Goal: Information Seeking & Learning: Learn about a topic

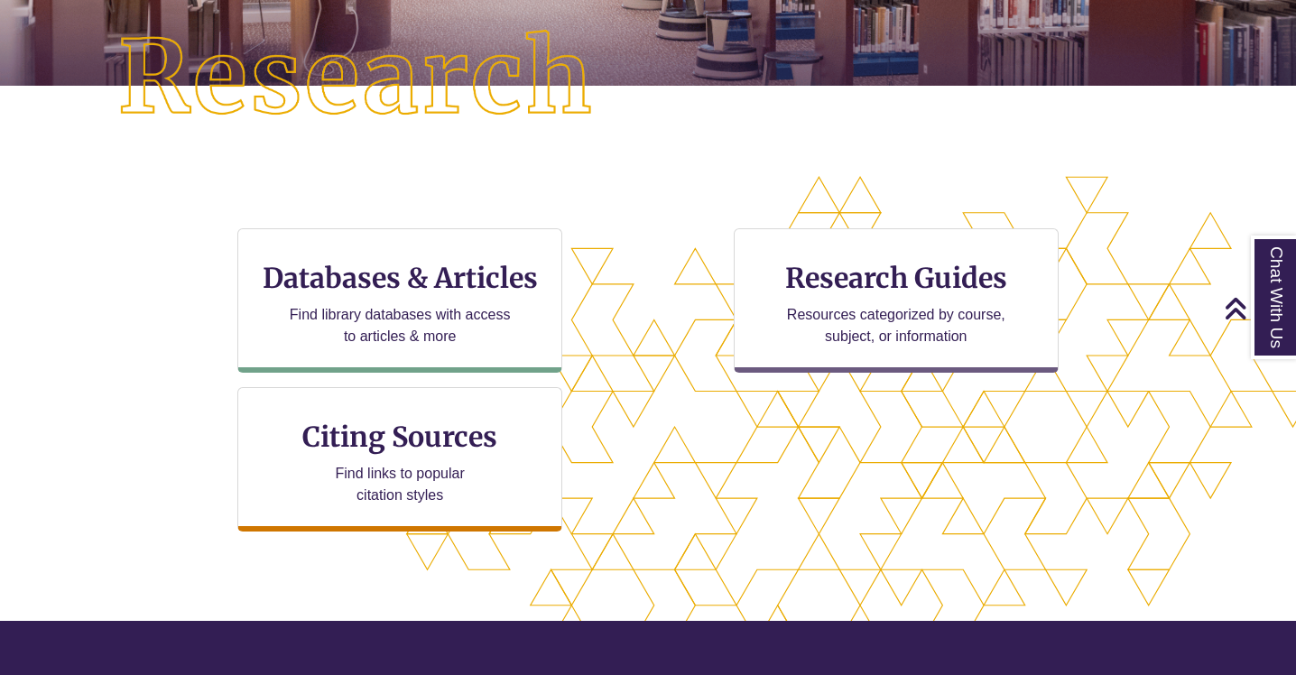
scroll to position [439, 0]
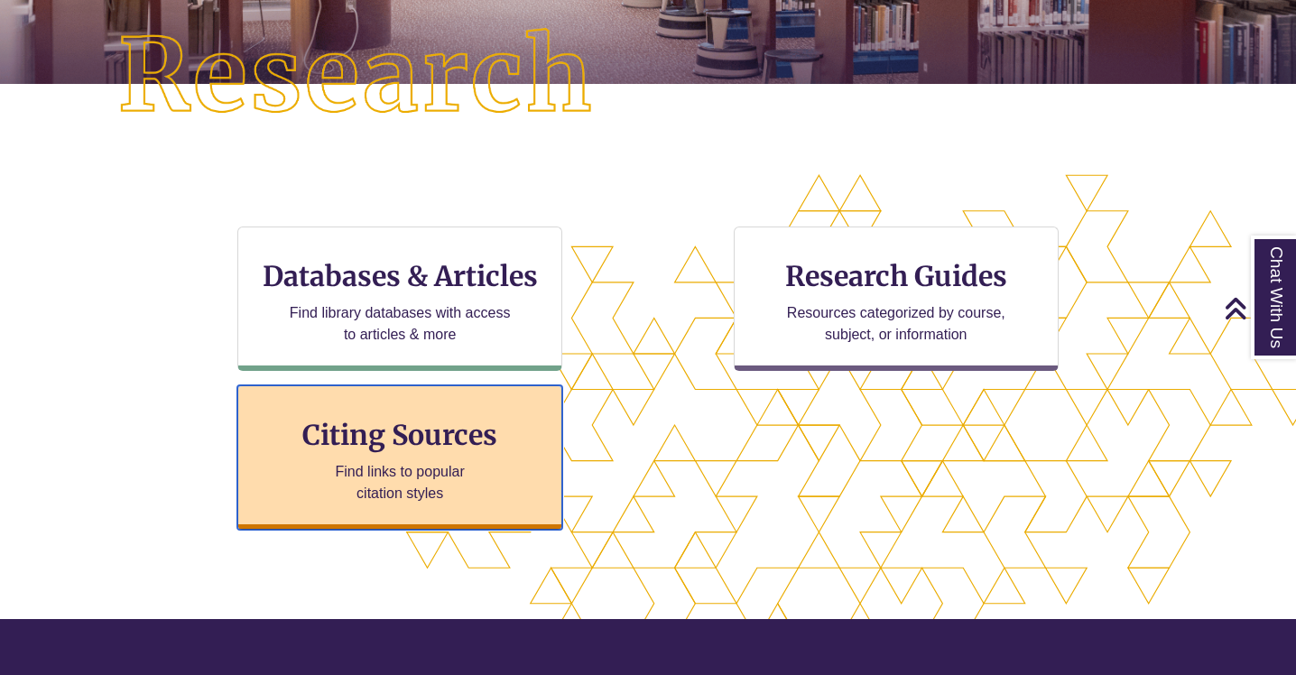
click at [426, 481] on p "Find links to popular citation styles" at bounding box center [400, 482] width 176 height 43
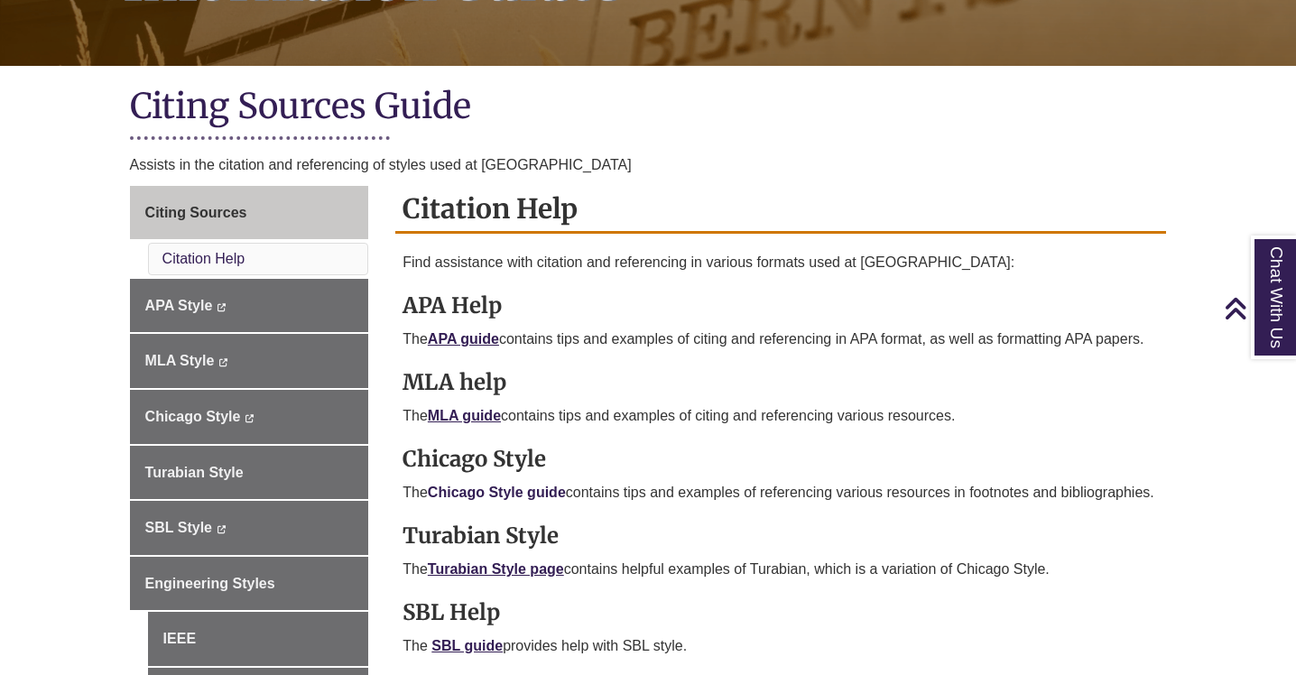
scroll to position [362, 0]
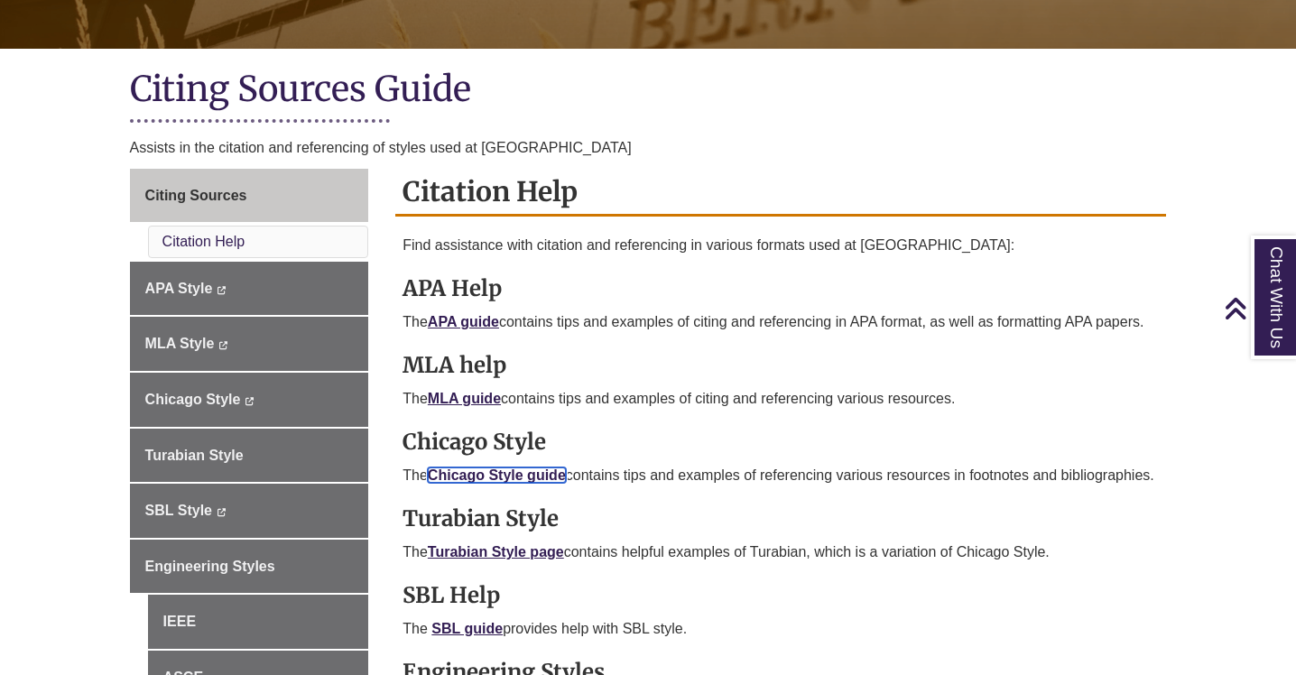
click at [476, 469] on link "Chicago Style guide" at bounding box center [497, 475] width 138 height 15
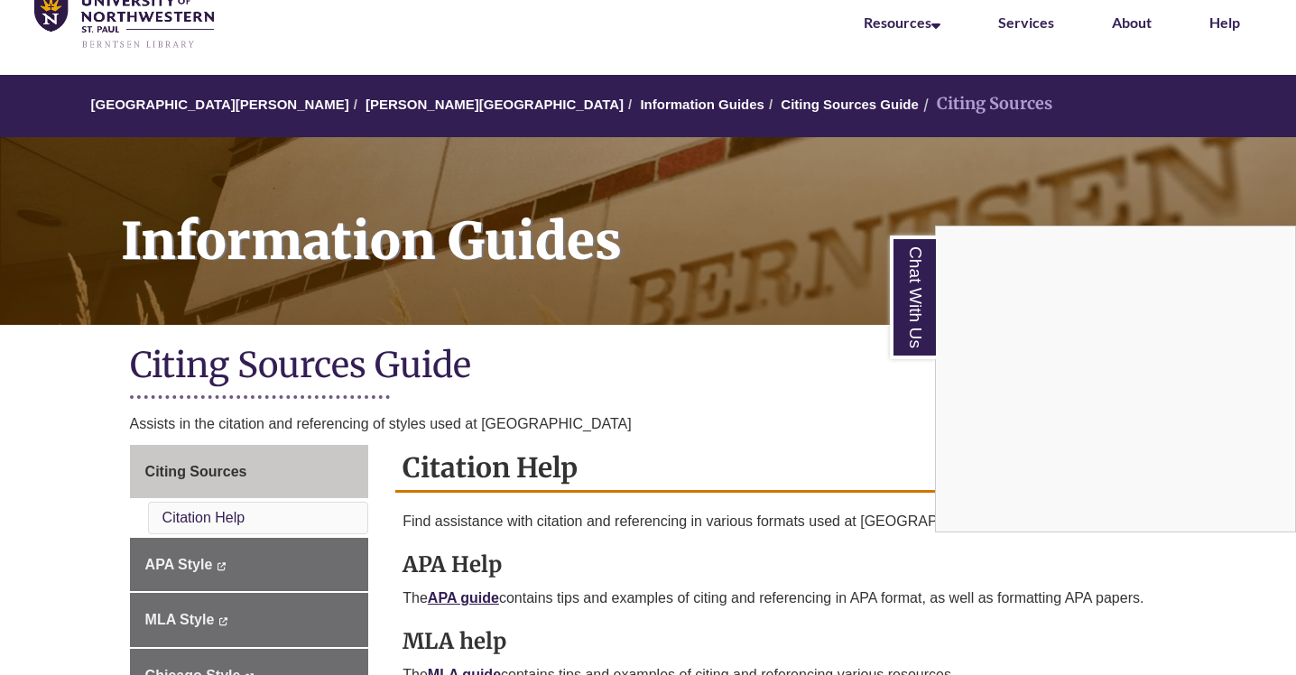
scroll to position [69, 0]
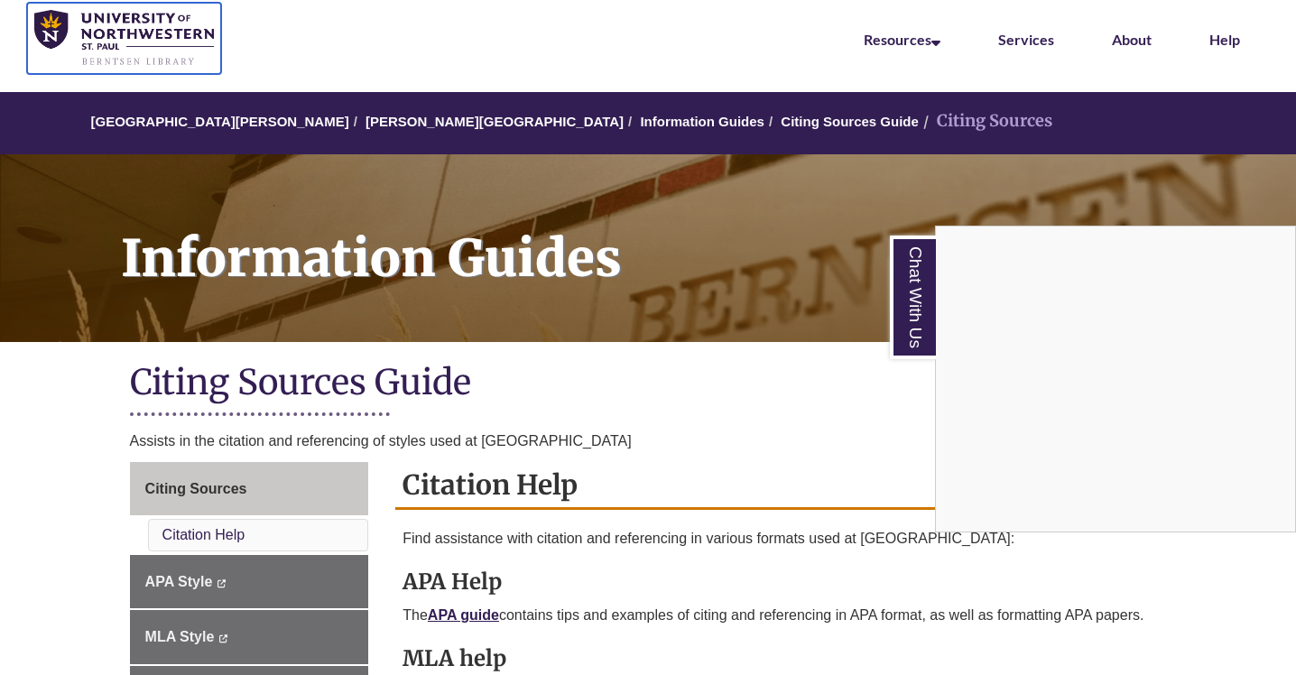
click at [151, 26] on img at bounding box center [124, 38] width 180 height 57
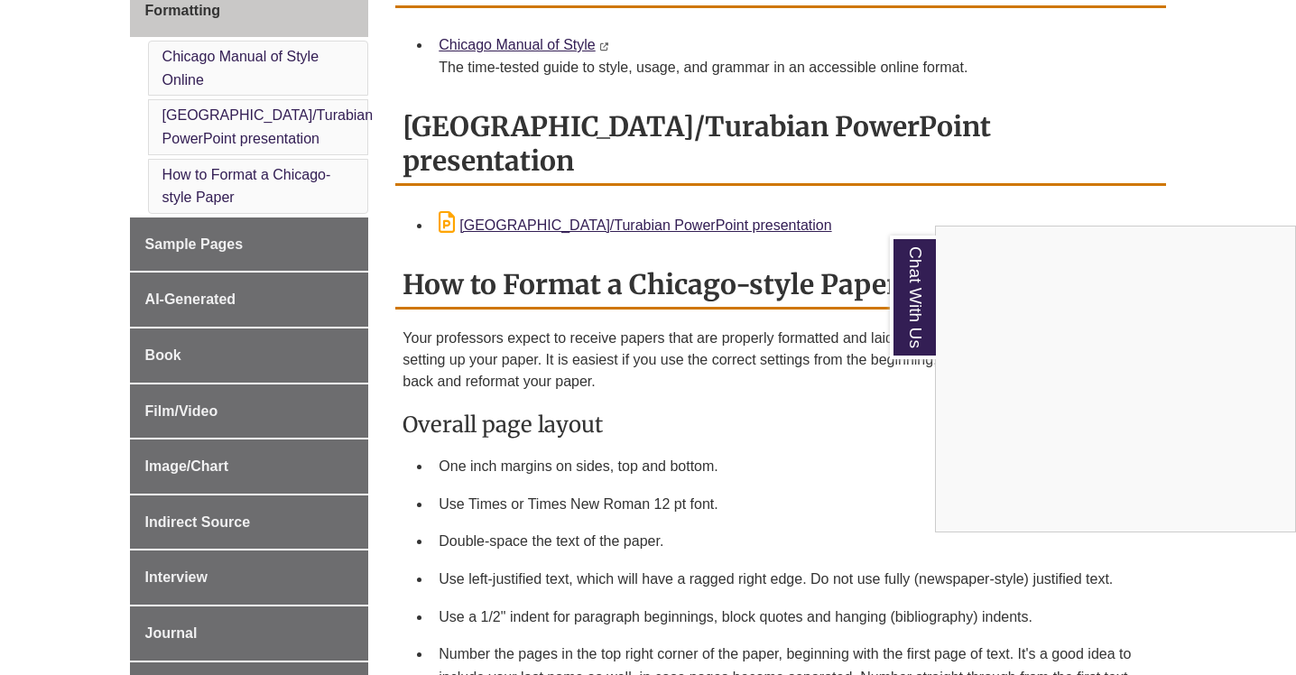
scroll to position [546, 0]
click at [909, 258] on link "Chat With Us" at bounding box center [913, 298] width 46 height 124
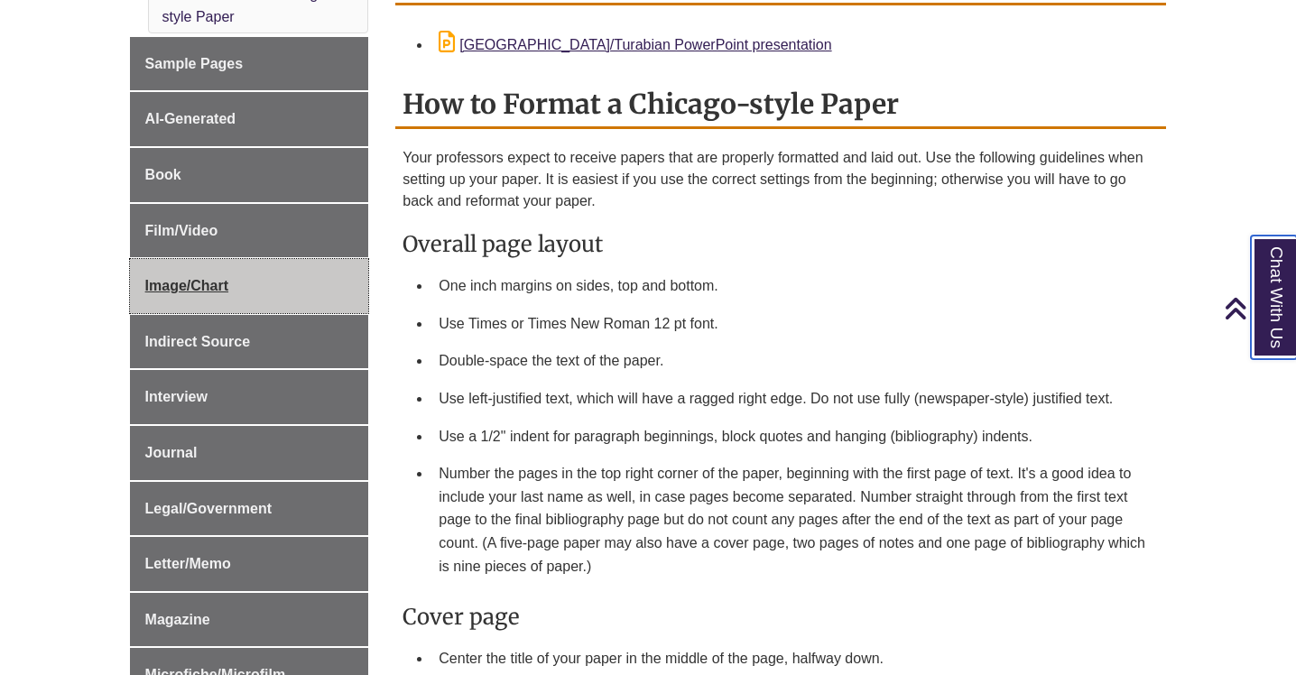
scroll to position [725, 0]
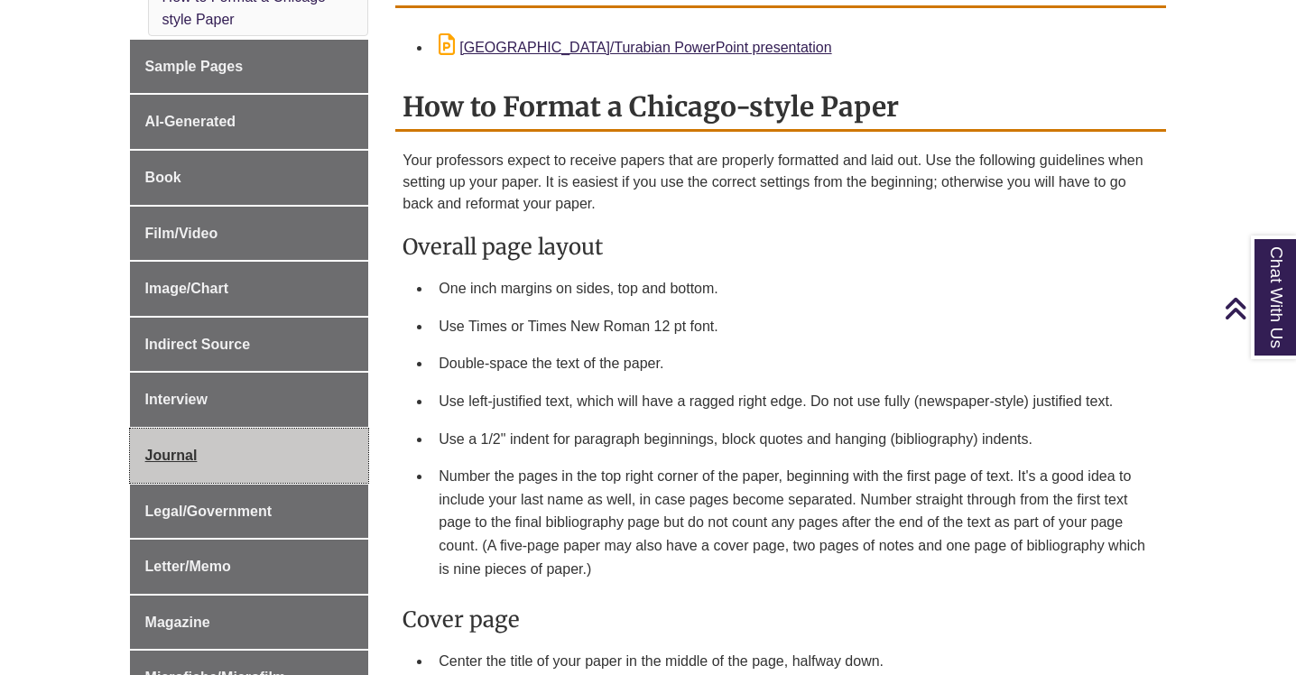
click at [186, 452] on span "Journal" at bounding box center [171, 455] width 52 height 15
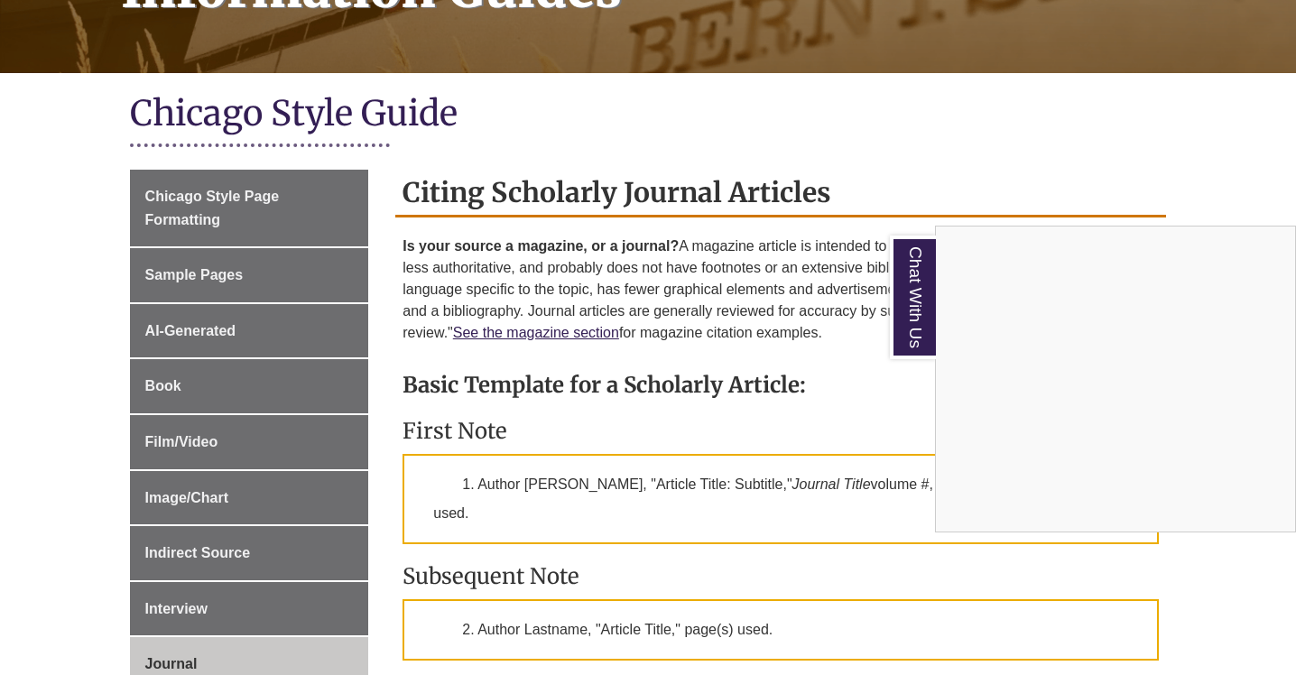
scroll to position [359, 0]
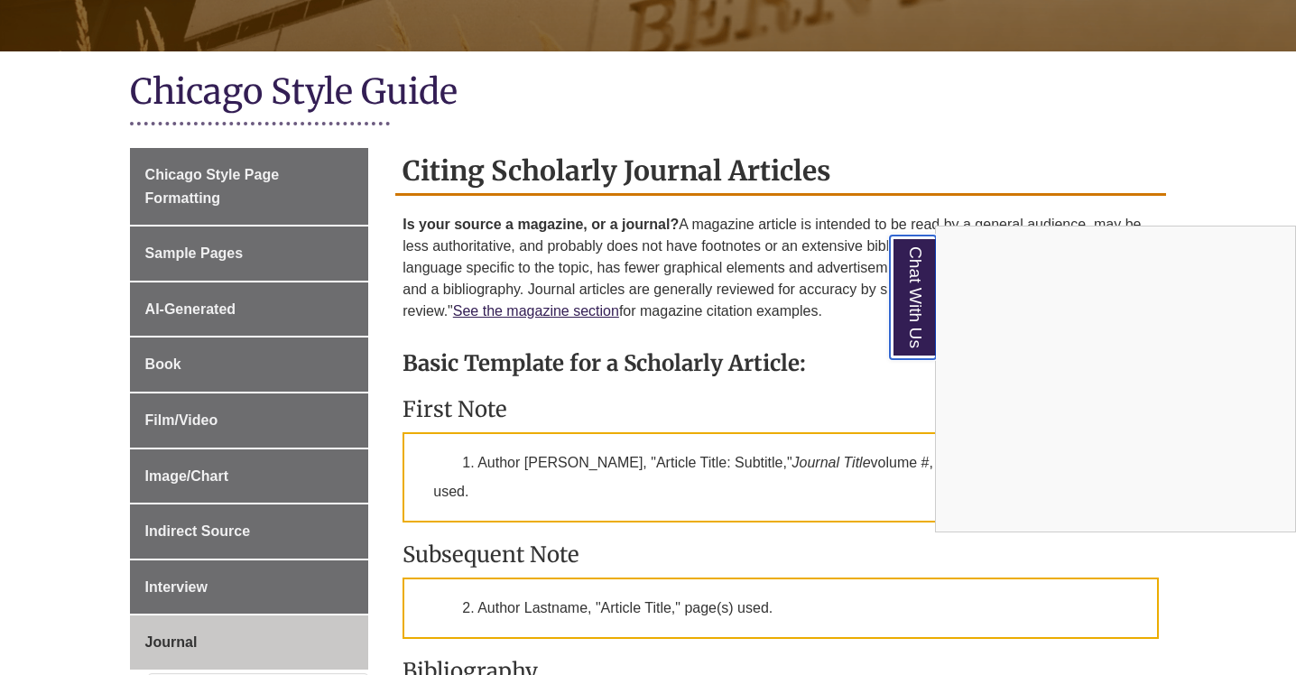
click at [914, 288] on link "Chat With Us" at bounding box center [913, 298] width 46 height 124
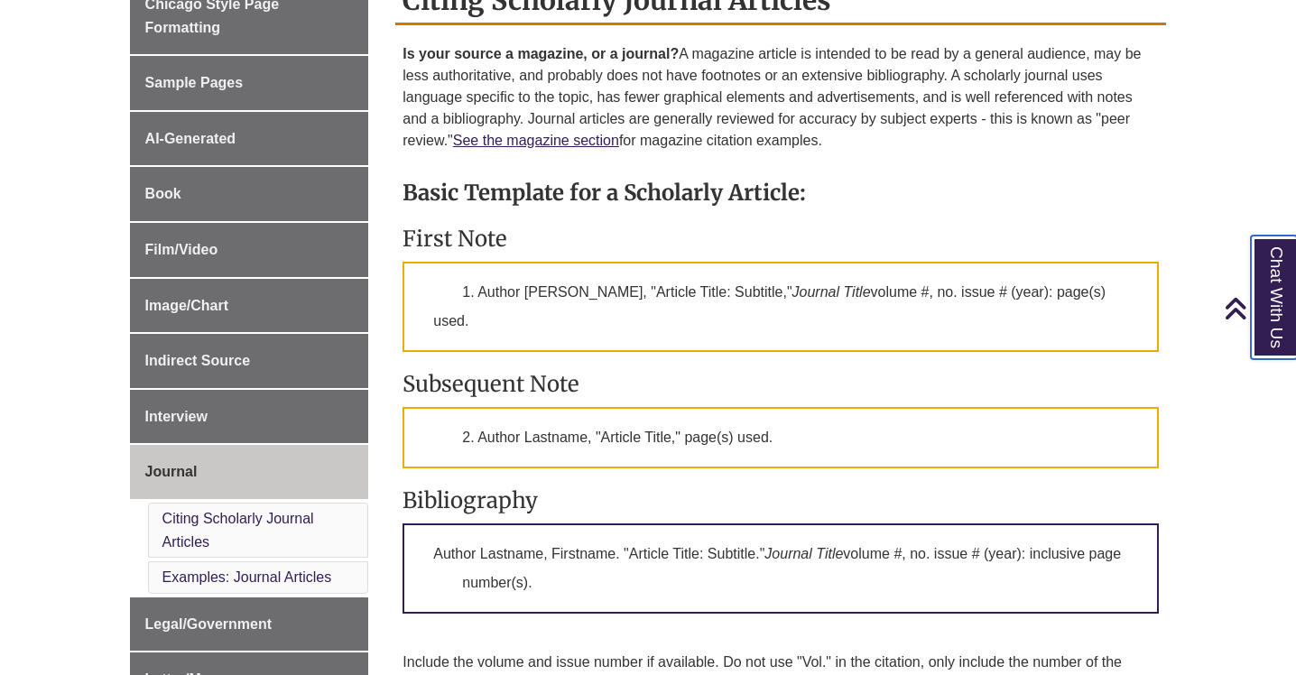
scroll to position [531, 0]
click at [244, 515] on link "Citing Scholarly Journal Articles" at bounding box center [238, 529] width 152 height 39
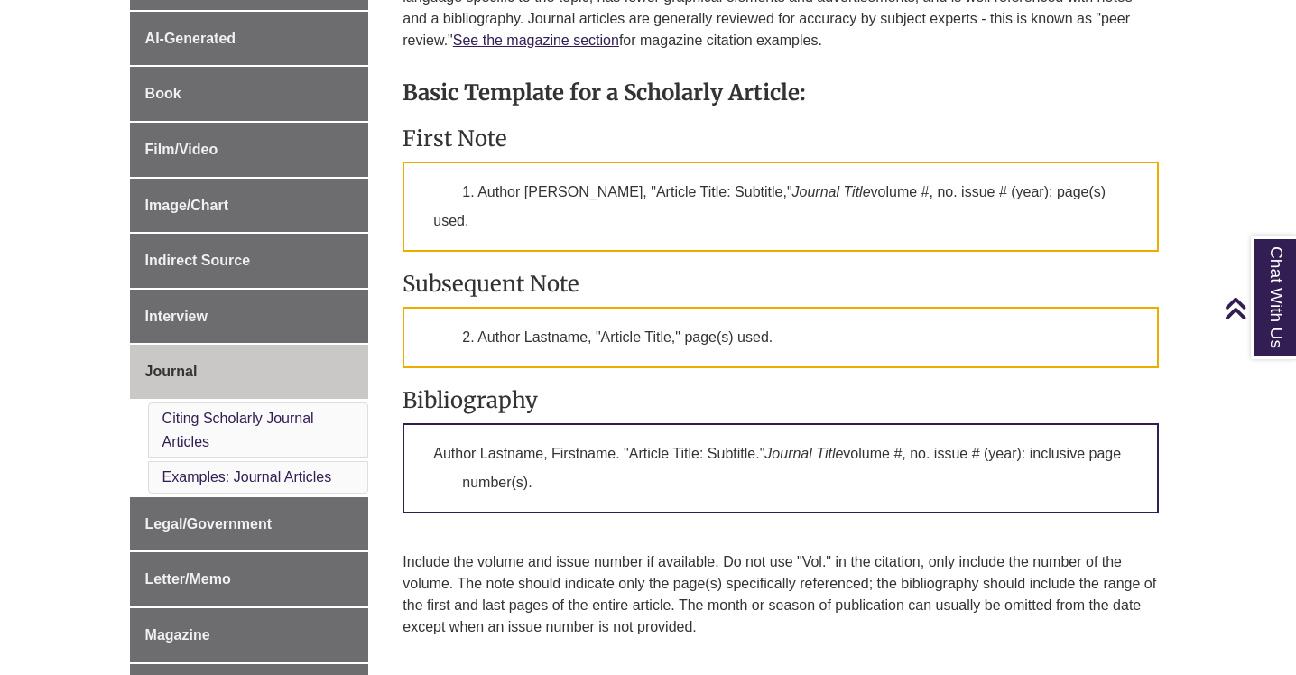
scroll to position [633, 0]
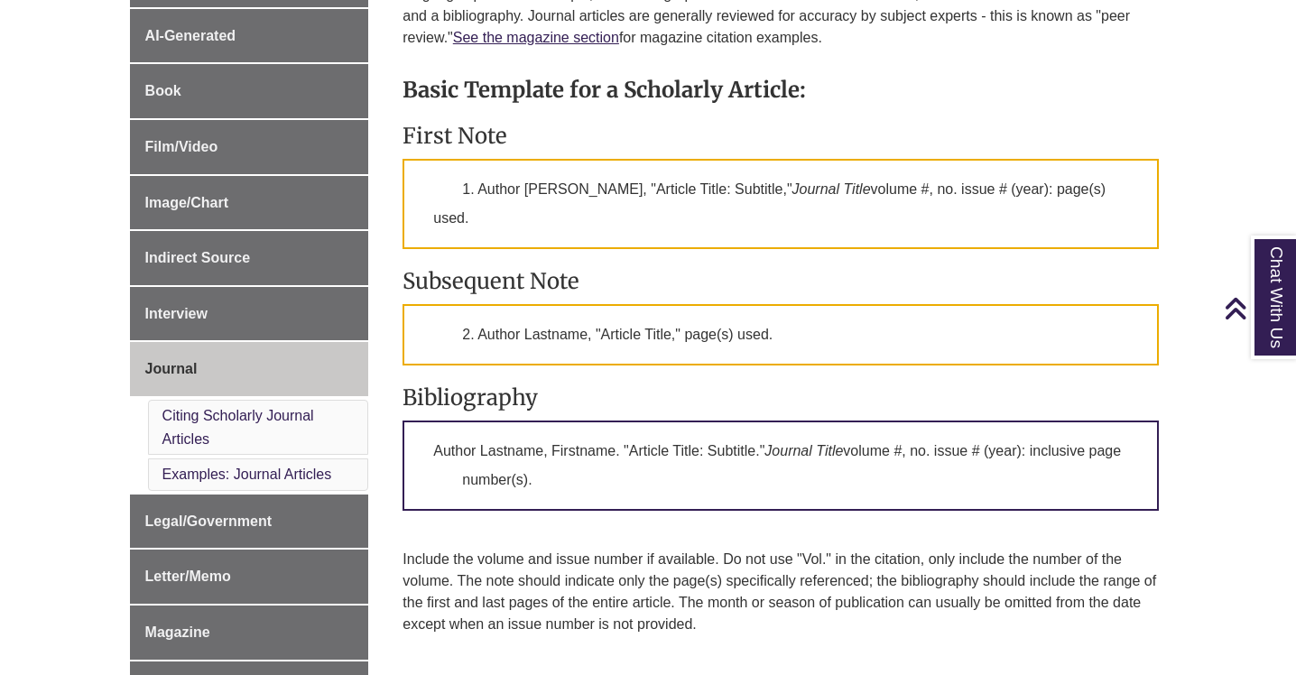
click at [996, 72] on div "Basic Template for a Scholarly Article: First Note 1. Author Firstname Lastname…" at bounding box center [781, 366] width 756 height 617
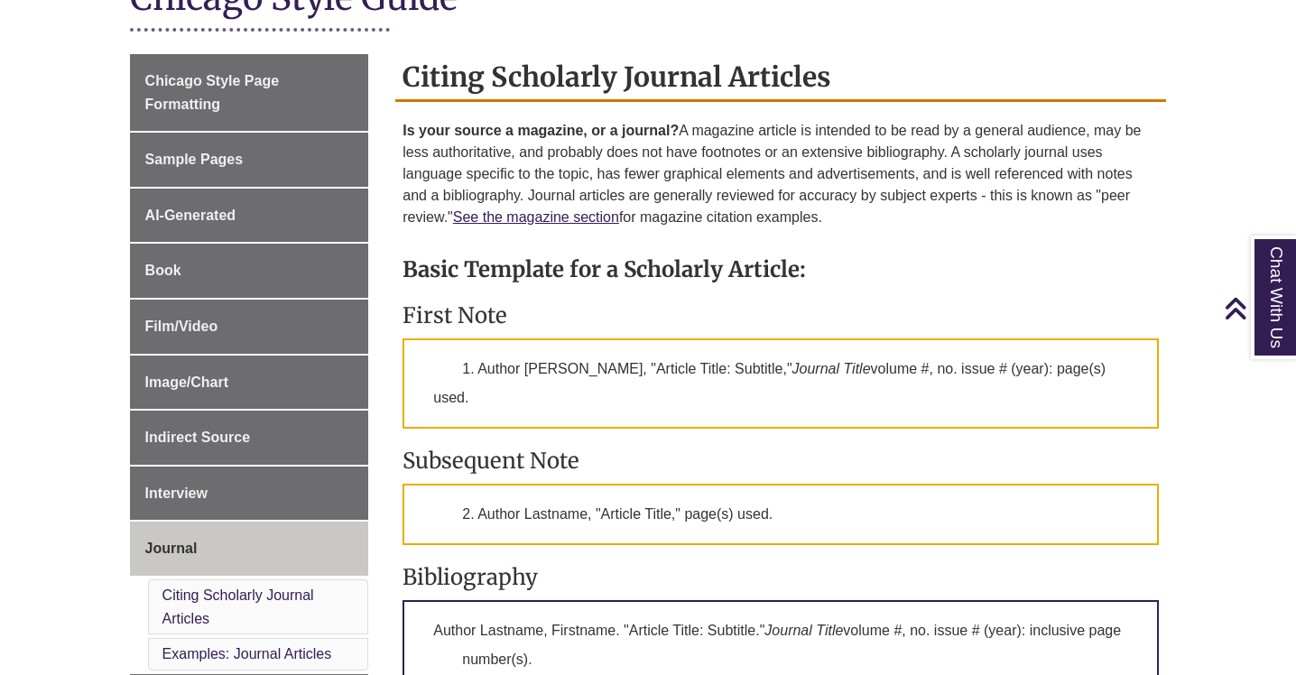
scroll to position [447, 0]
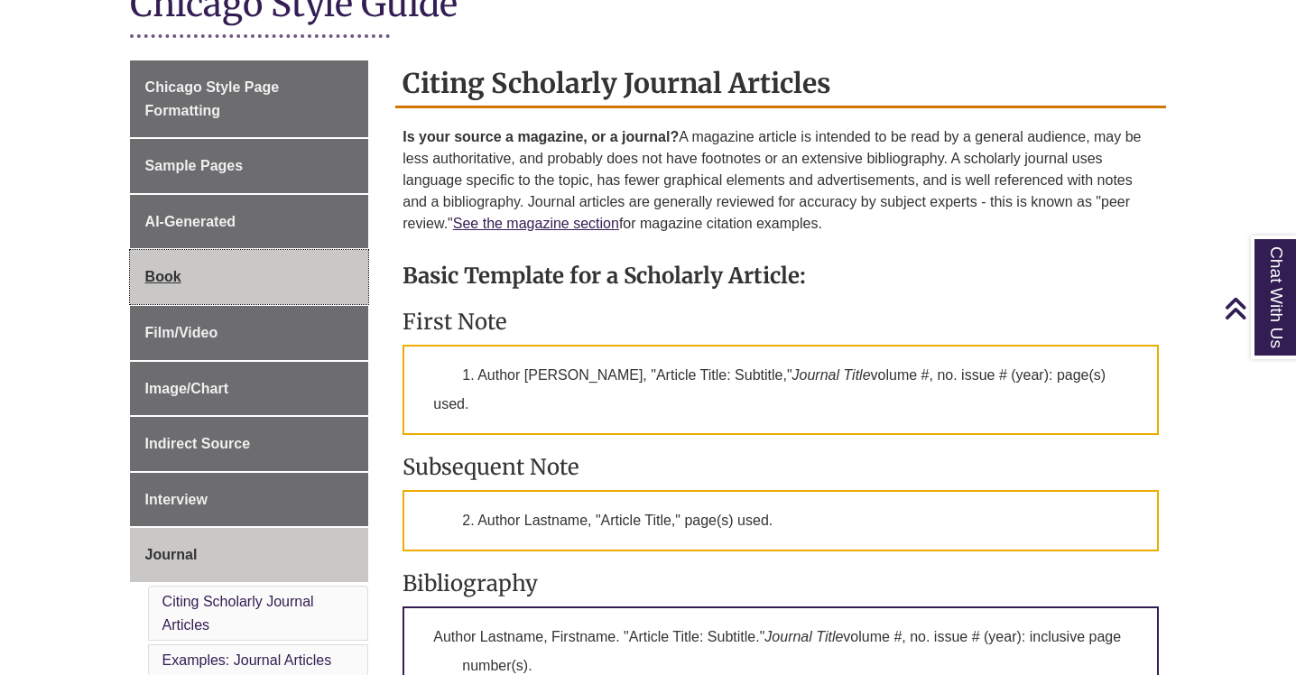
click at [228, 274] on link "Book" at bounding box center [249, 277] width 239 height 54
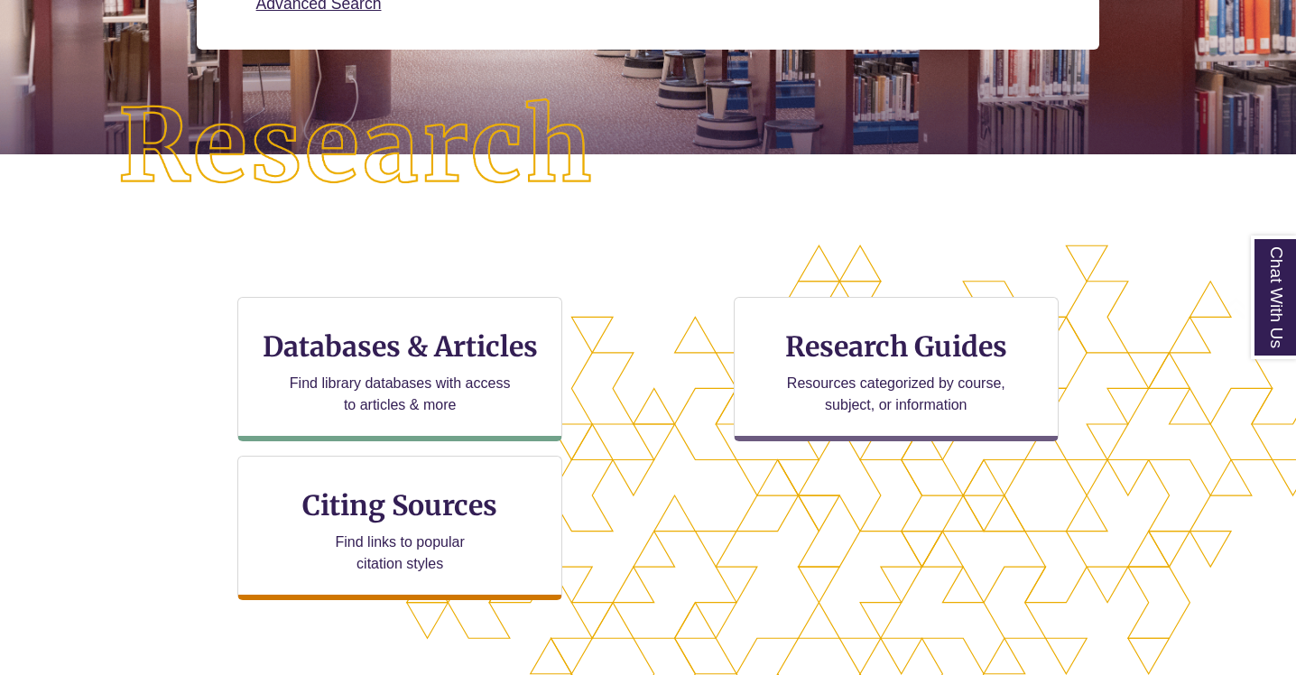
scroll to position [366, 0]
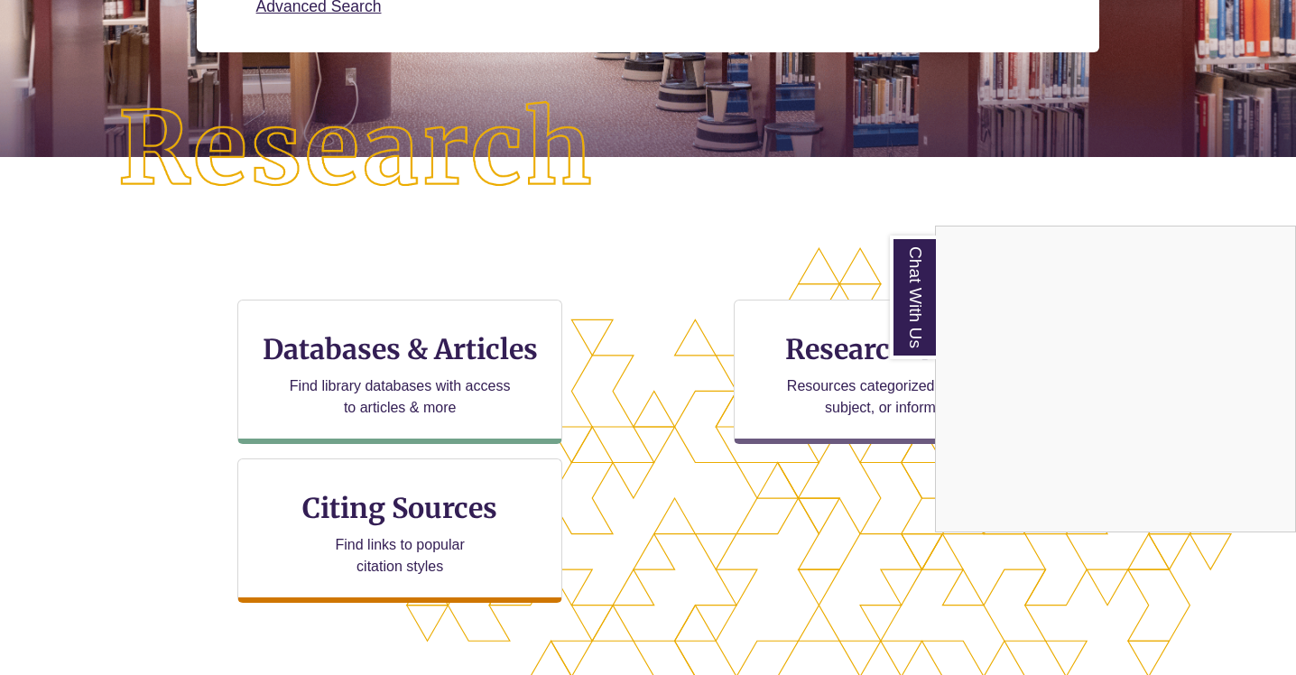
click at [338, 375] on div "Chat With Us" at bounding box center [648, 337] width 1296 height 675
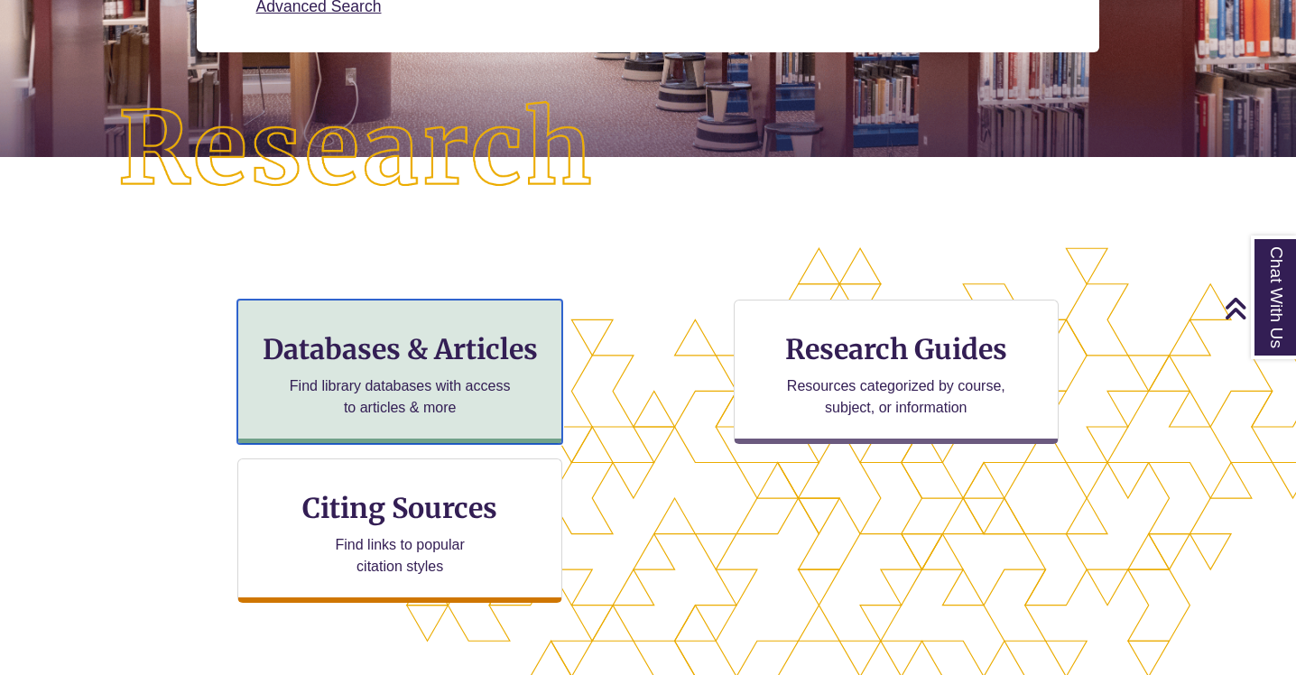
click at [342, 357] on h3 "Databases & Articles" at bounding box center [400, 349] width 294 height 34
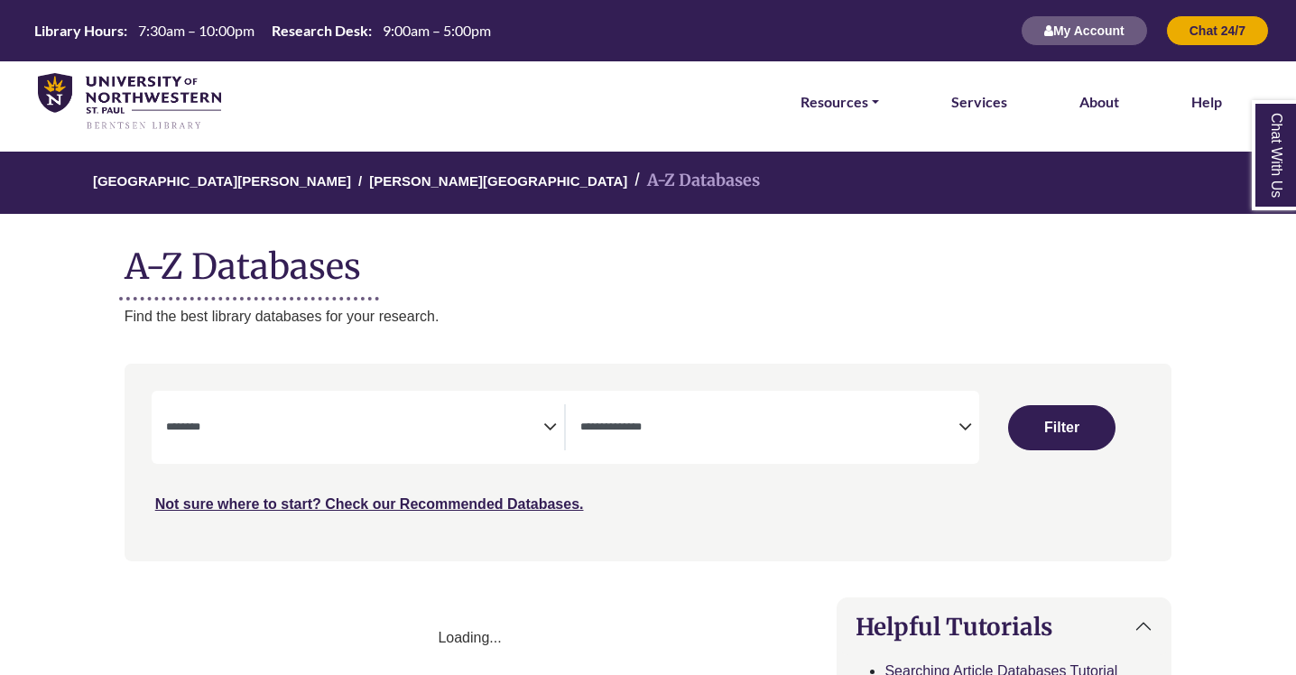
select select "Database Subject Filter"
select select "Database Types Filter"
select select "Database Subject Filter"
select select "Database Types Filter"
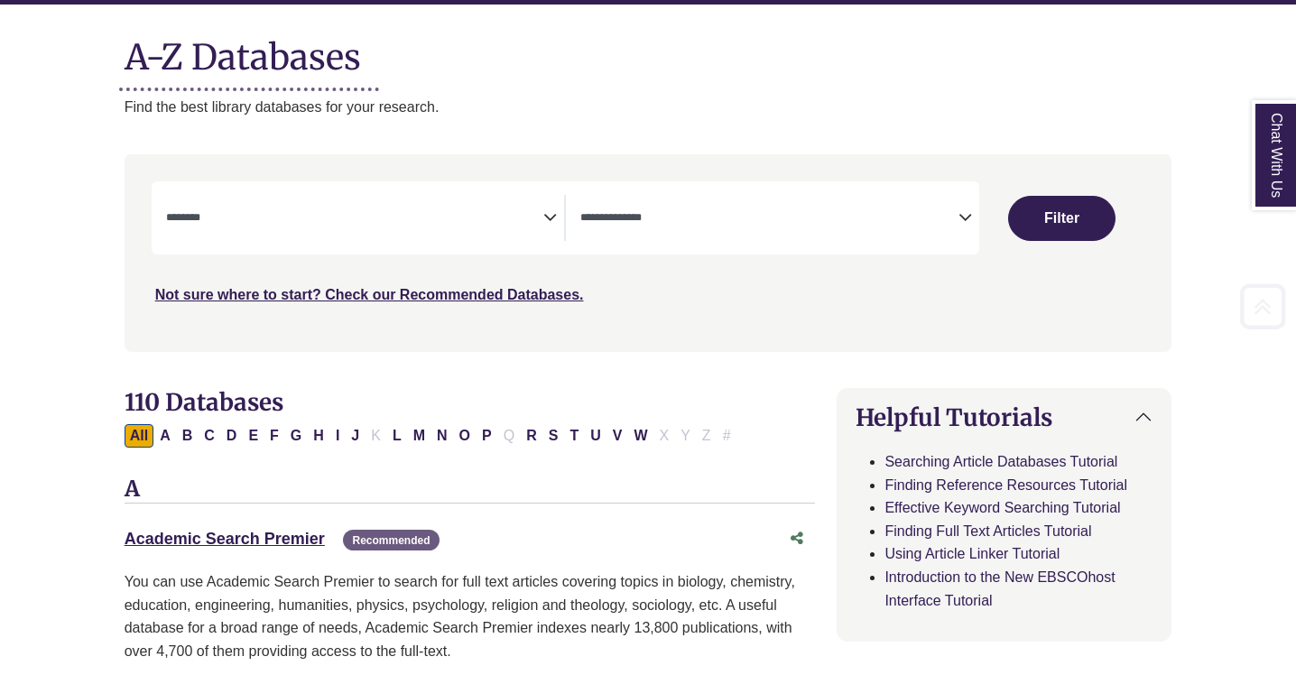
scroll to position [224, 0]
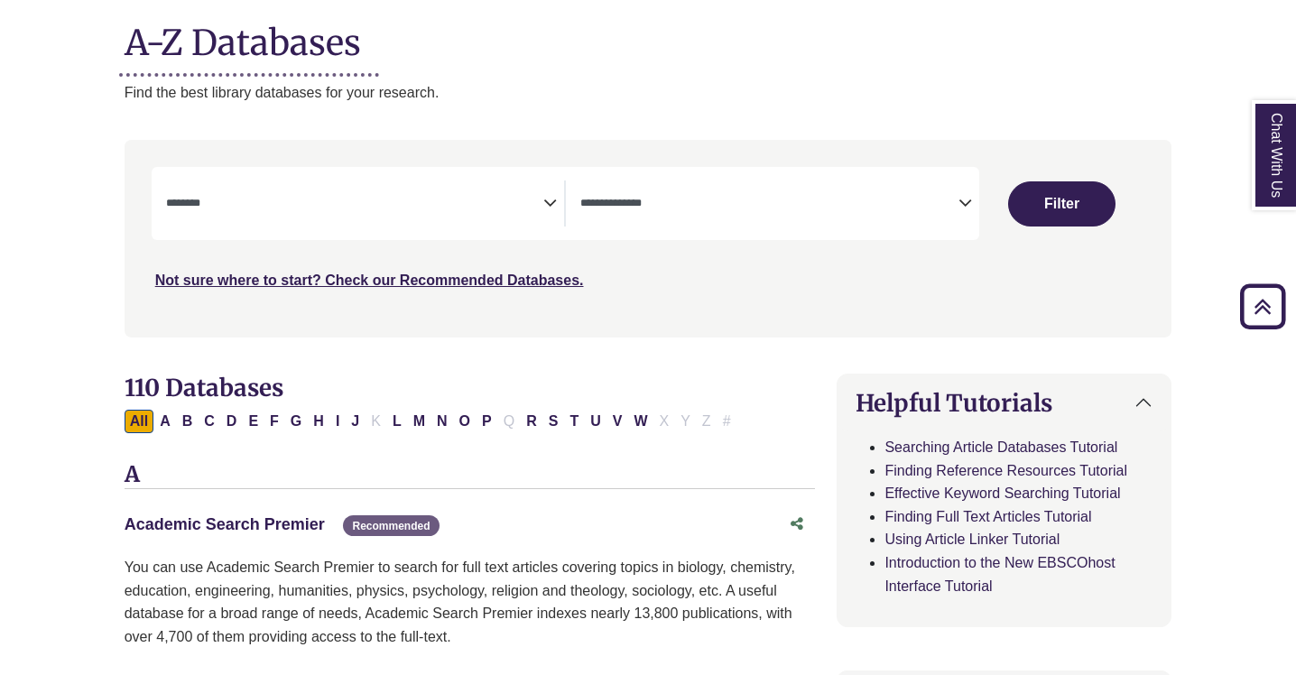
click at [226, 521] on link "Academic Search Premier This link opens in a new window" at bounding box center [225, 524] width 200 height 18
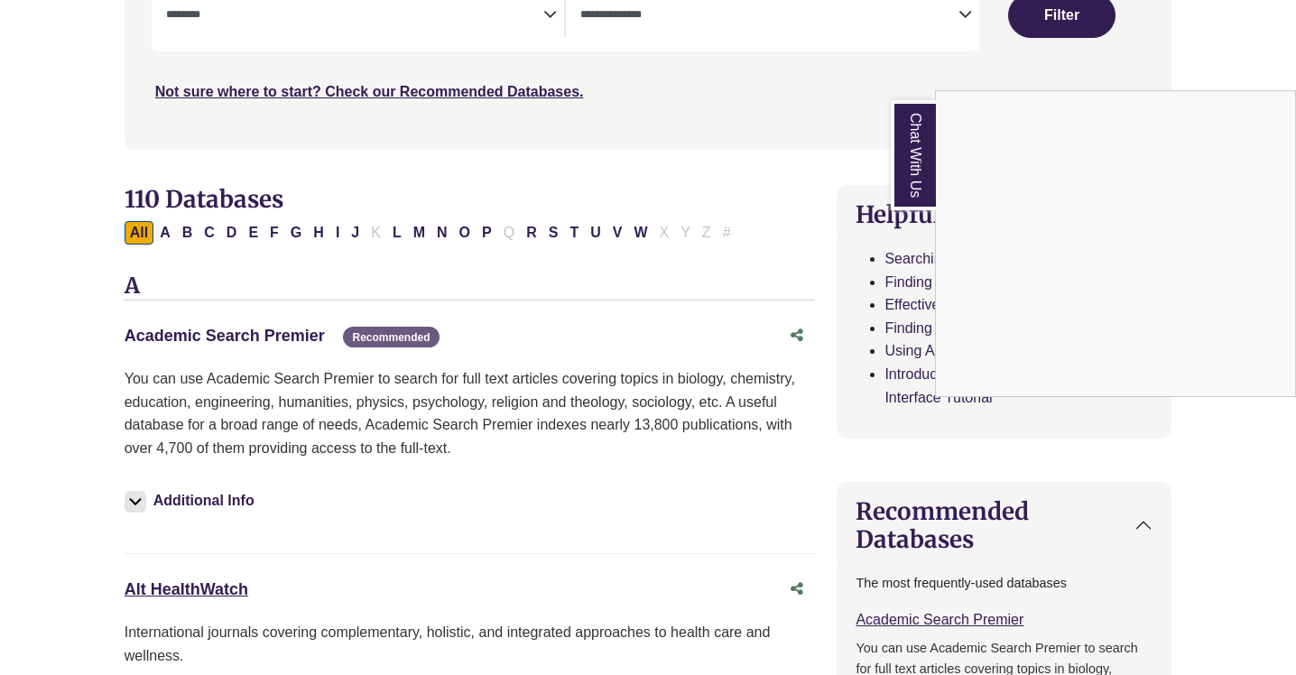
scroll to position [403, 0]
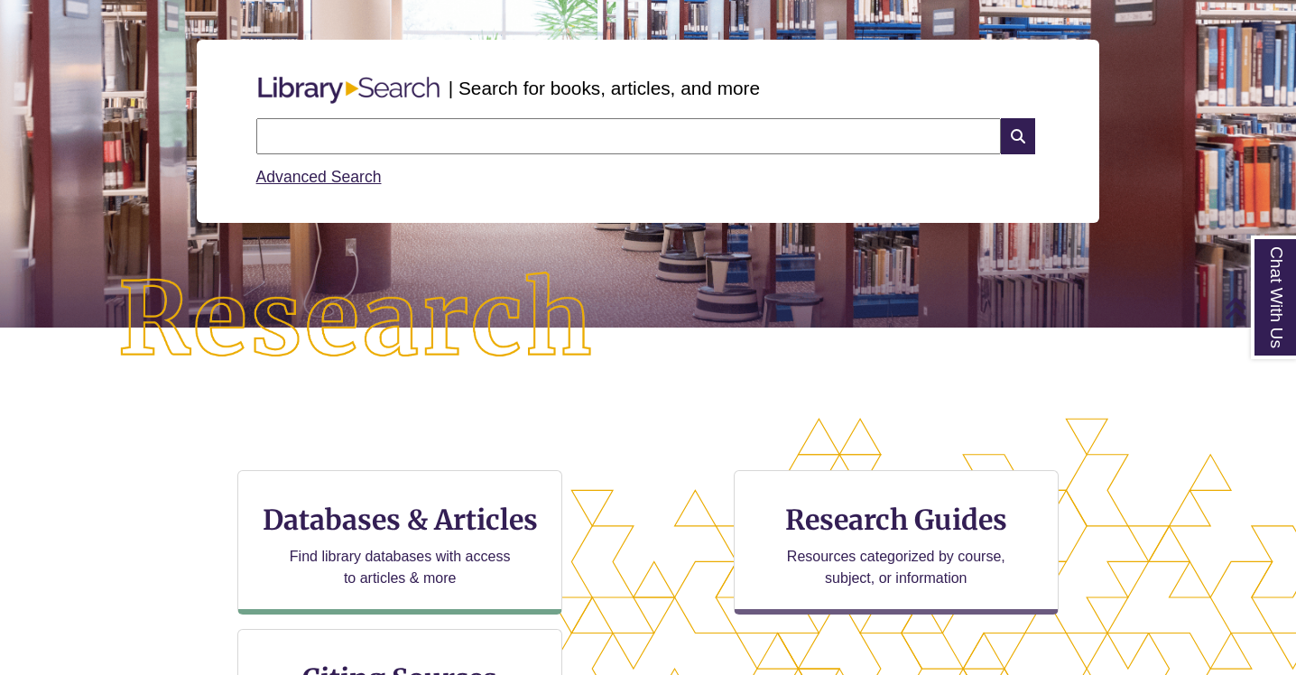
scroll to position [198, 0]
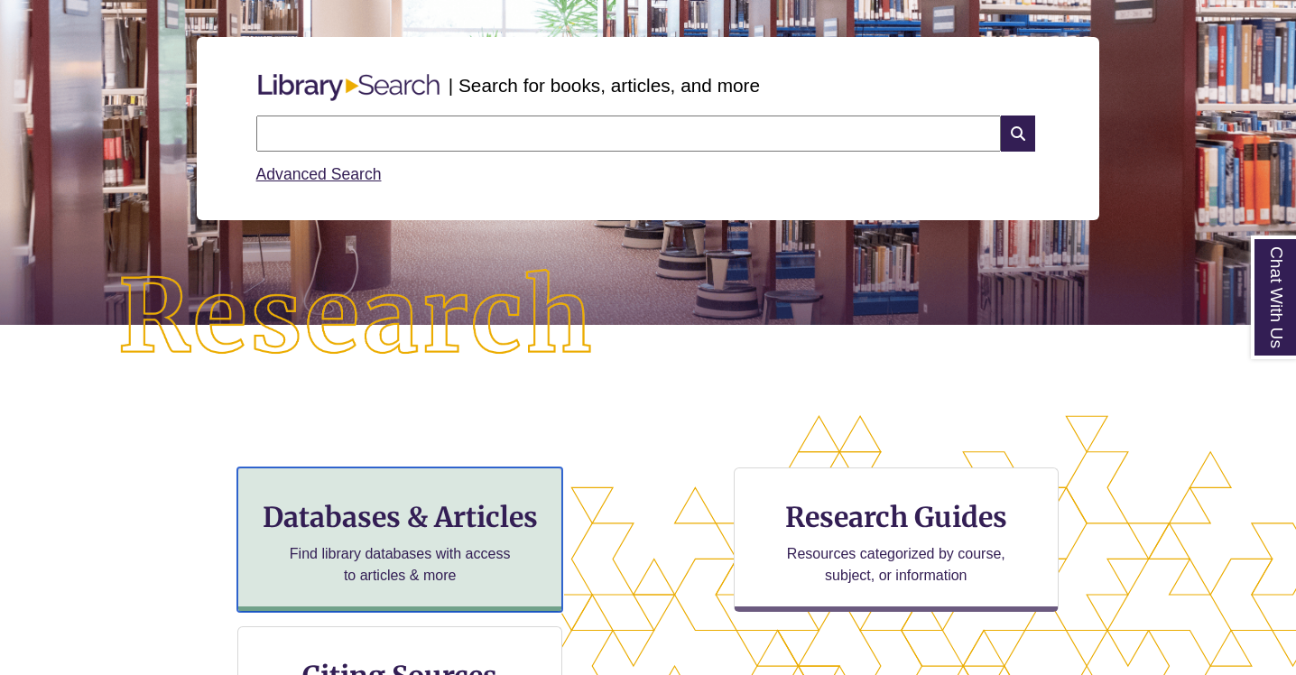
click at [446, 533] on h3 "Databases & Articles" at bounding box center [400, 517] width 294 height 34
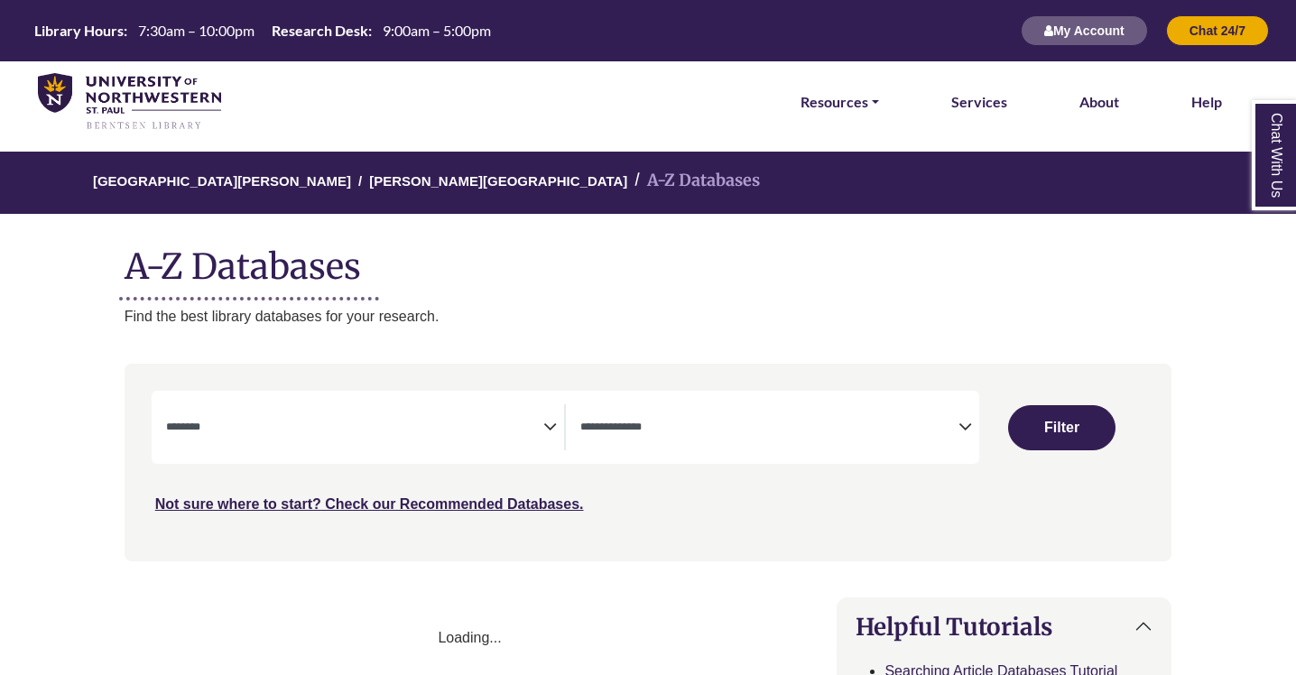
select select "Database Subject Filter"
select select "Database Types Filter"
select select "Database Subject Filter"
select select "Database Types Filter"
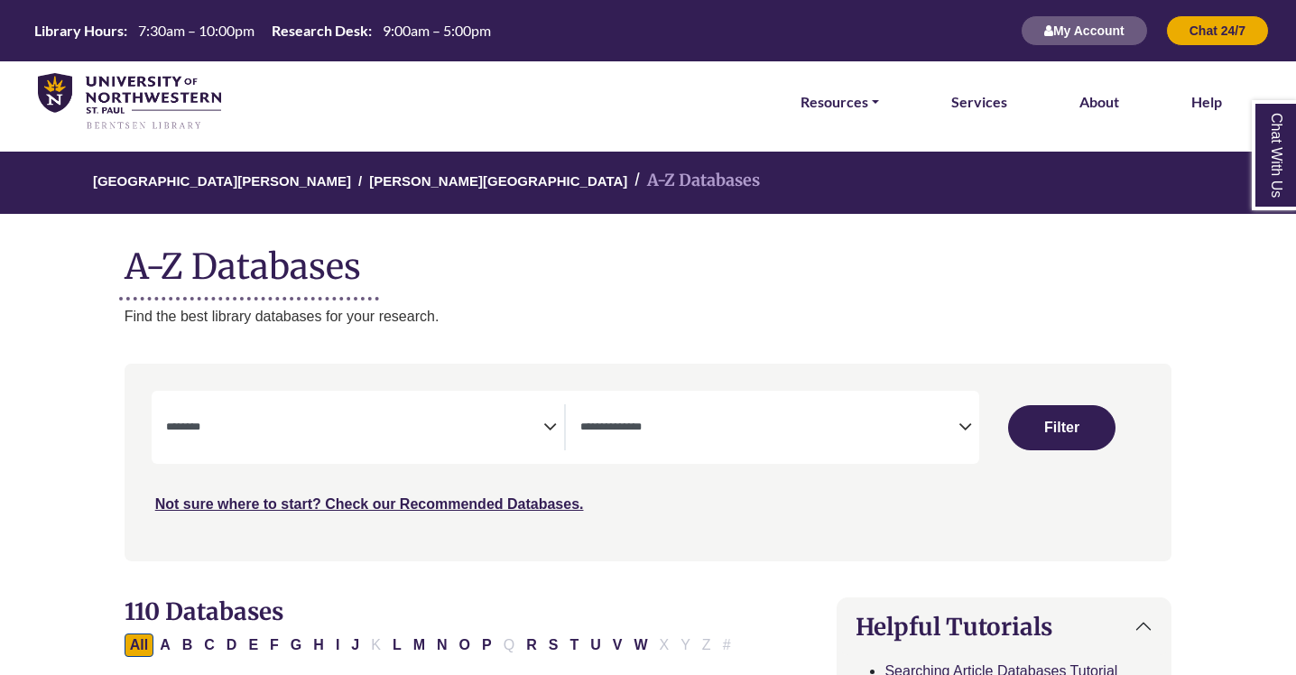
click at [552, 424] on icon "Search filters" at bounding box center [550, 424] width 14 height 27
click at [665, 309] on p "Find the best library databases for your research." at bounding box center [649, 316] width 1048 height 23
click at [691, 440] on span "Search filters" at bounding box center [769, 427] width 378 height 46
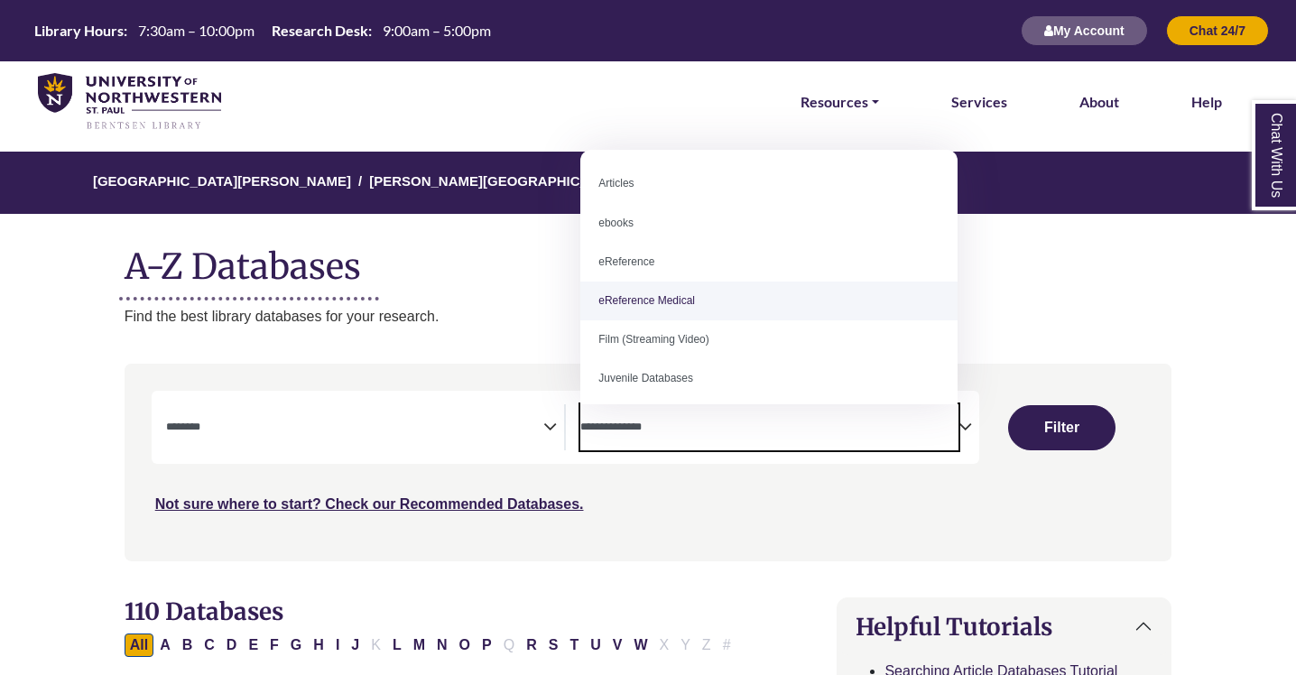
click at [507, 305] on p "Find the best library databases for your research." at bounding box center [649, 316] width 1048 height 23
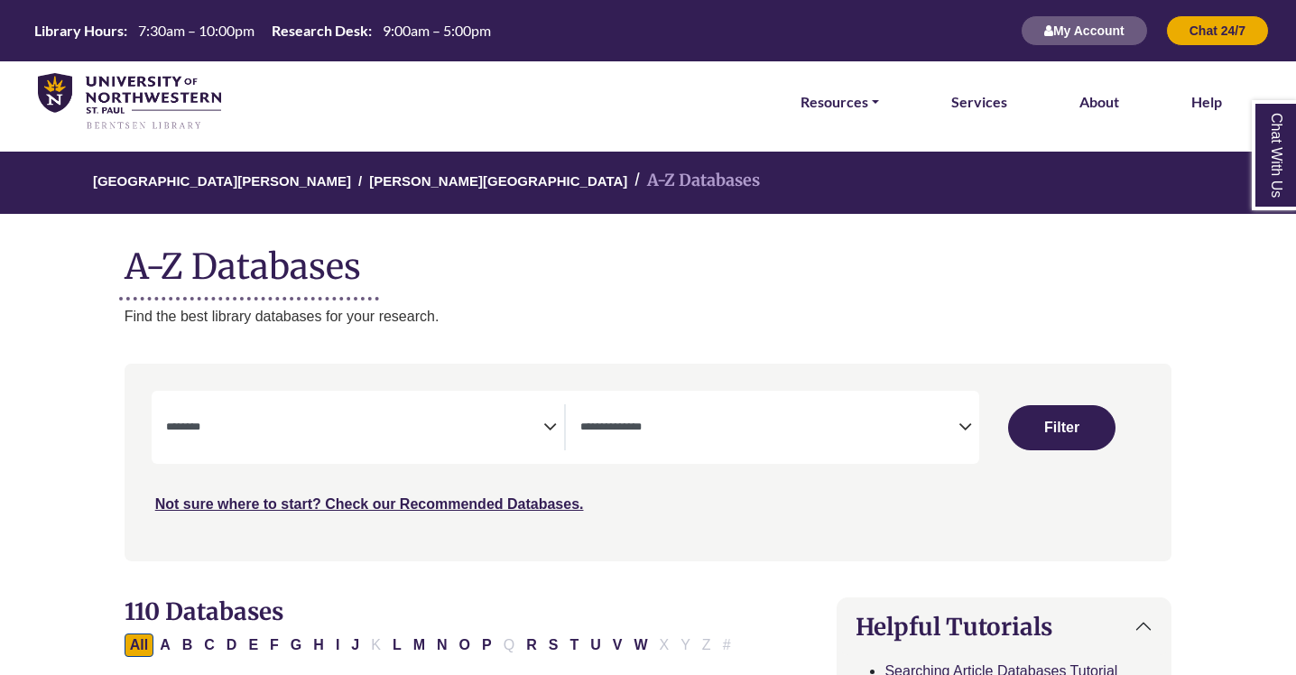
click at [153, 97] on img at bounding box center [129, 102] width 183 height 58
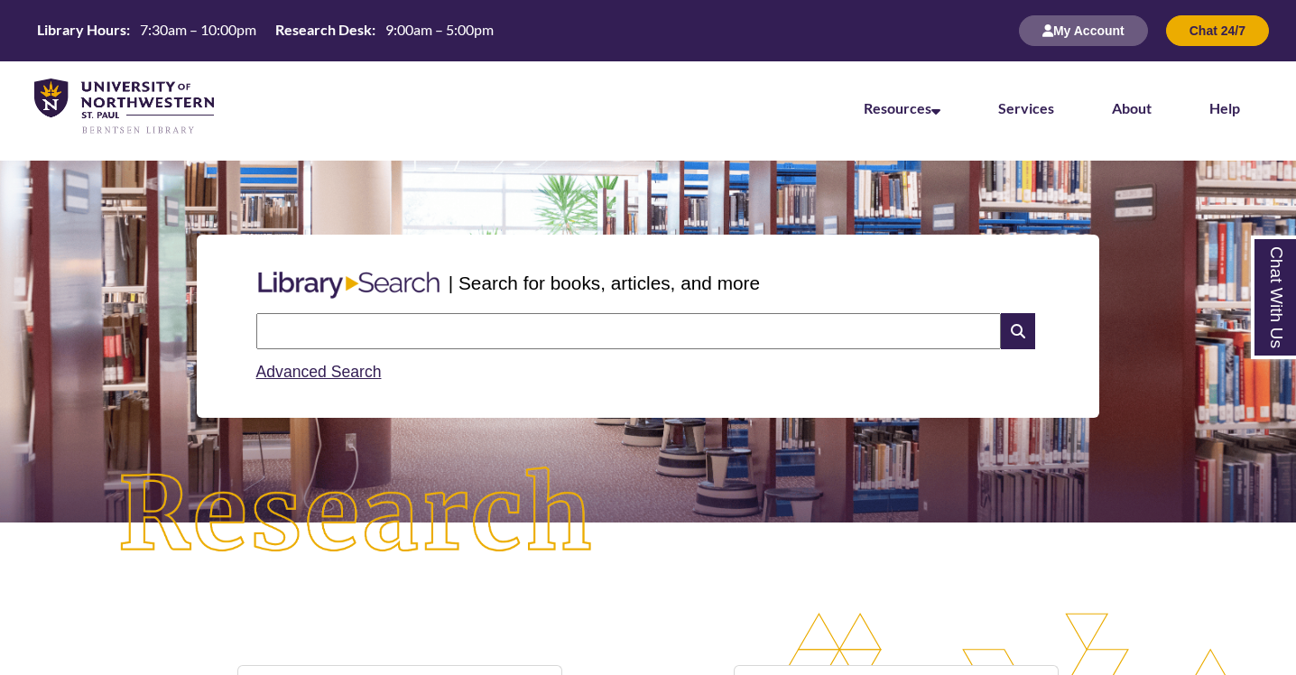
click at [452, 331] on input "text" at bounding box center [628, 331] width 745 height 36
type input "**********"
click at [1013, 334] on icon at bounding box center [1018, 331] width 34 height 36
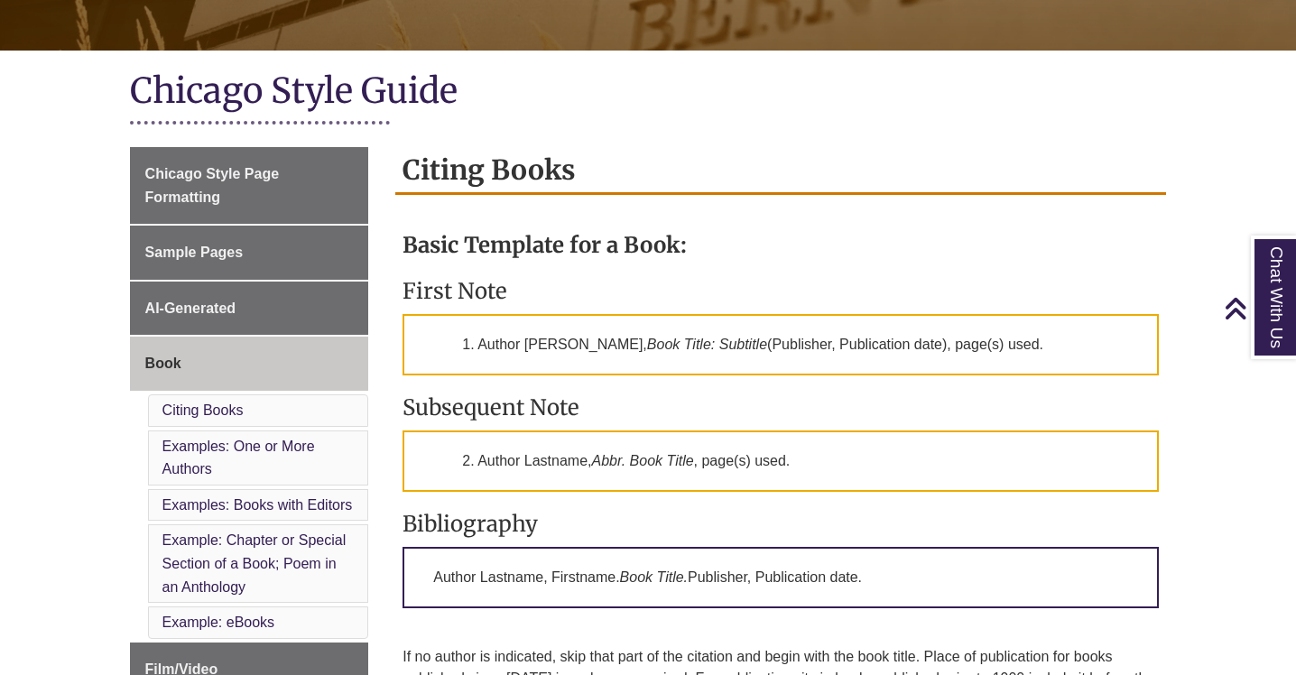
scroll to position [431, 0]
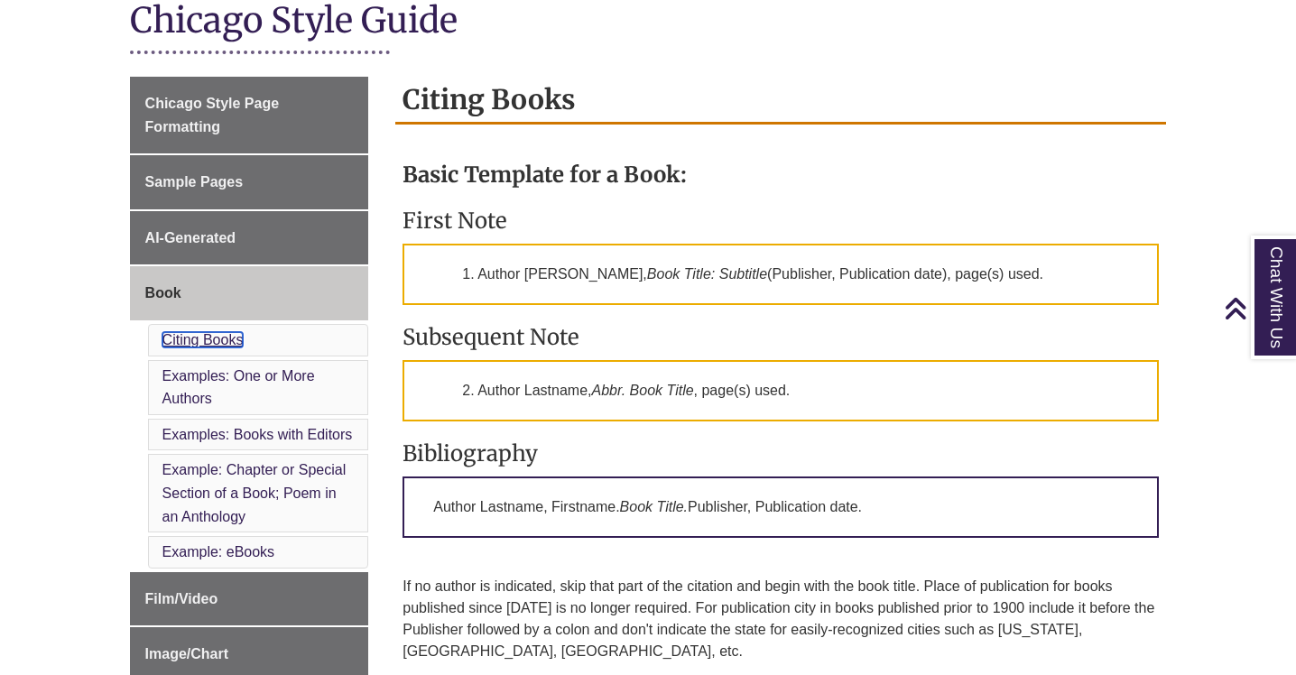
click at [227, 340] on link "Citing Books" at bounding box center [202, 339] width 81 height 15
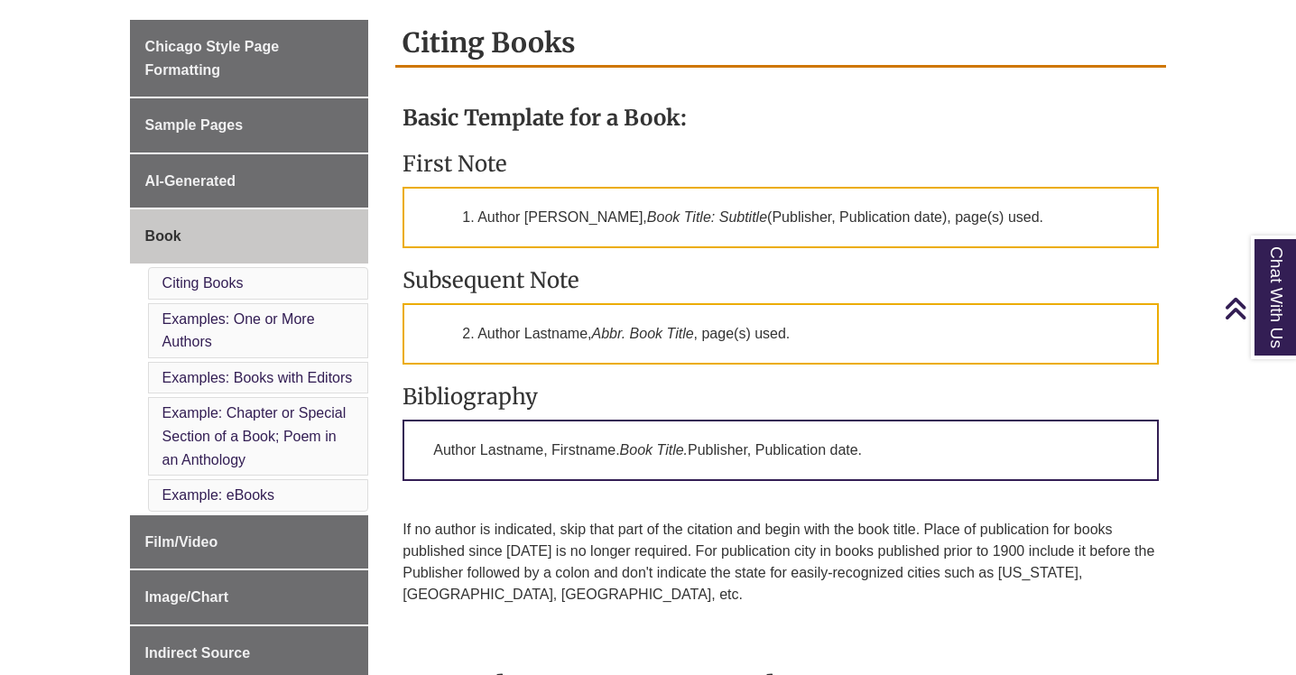
scroll to position [487, 0]
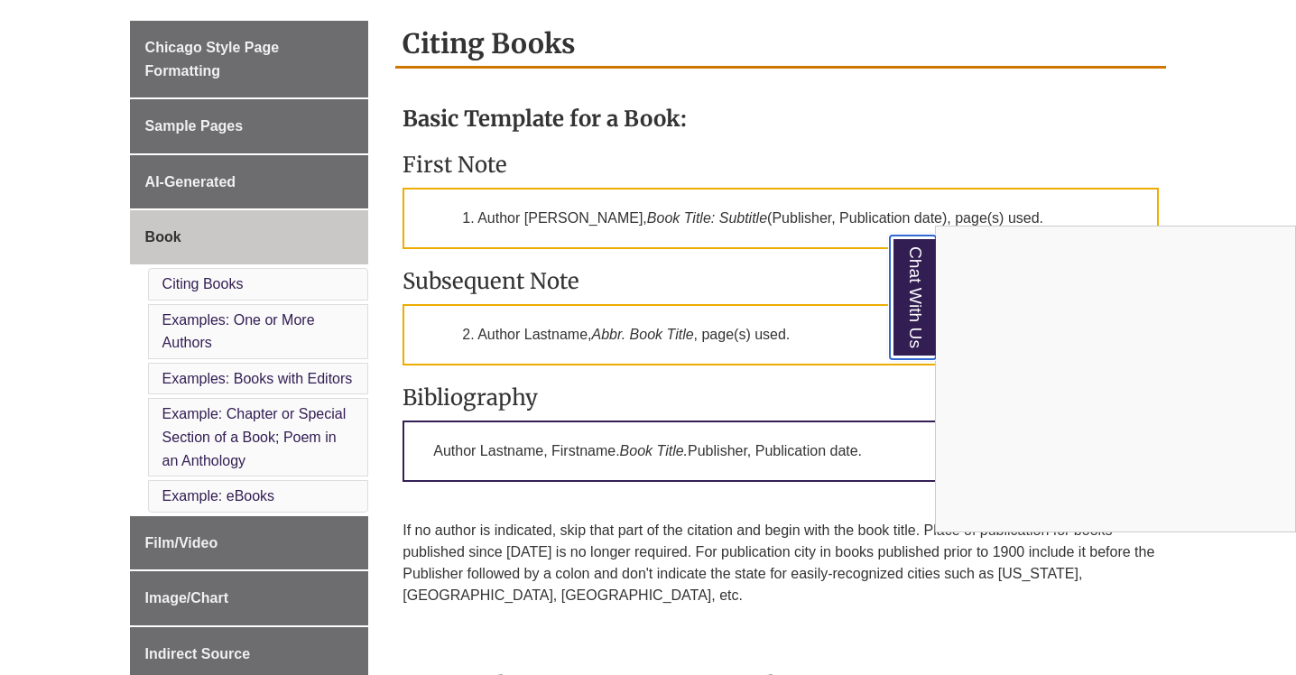
click at [913, 303] on link "Chat With Us" at bounding box center [913, 298] width 46 height 124
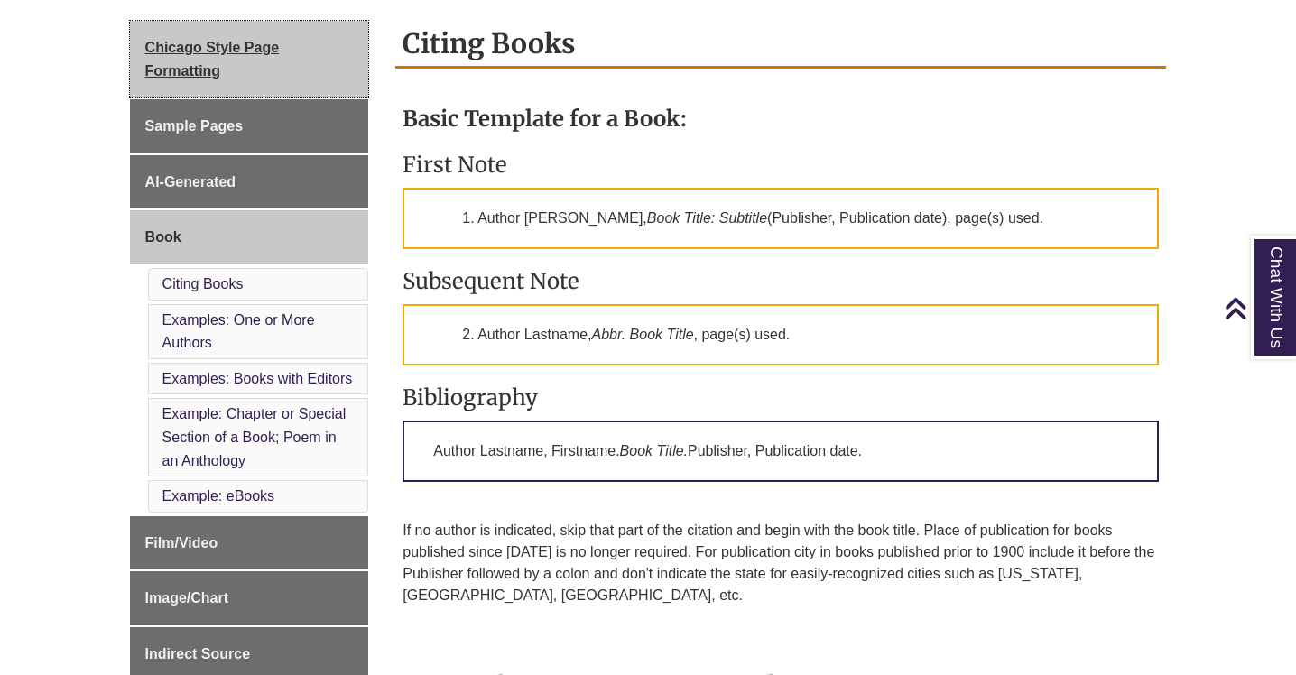
click at [207, 50] on span "Chicago Style Page Formatting" at bounding box center [212, 59] width 134 height 39
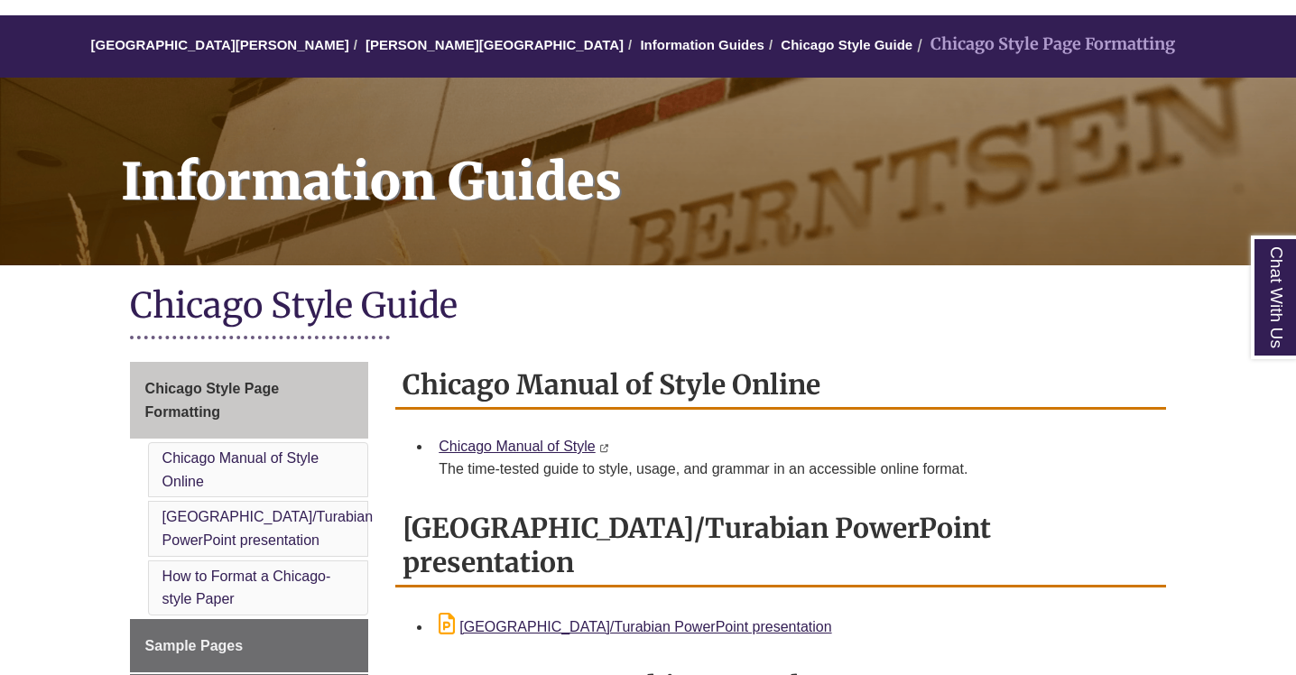
scroll to position [144, 0]
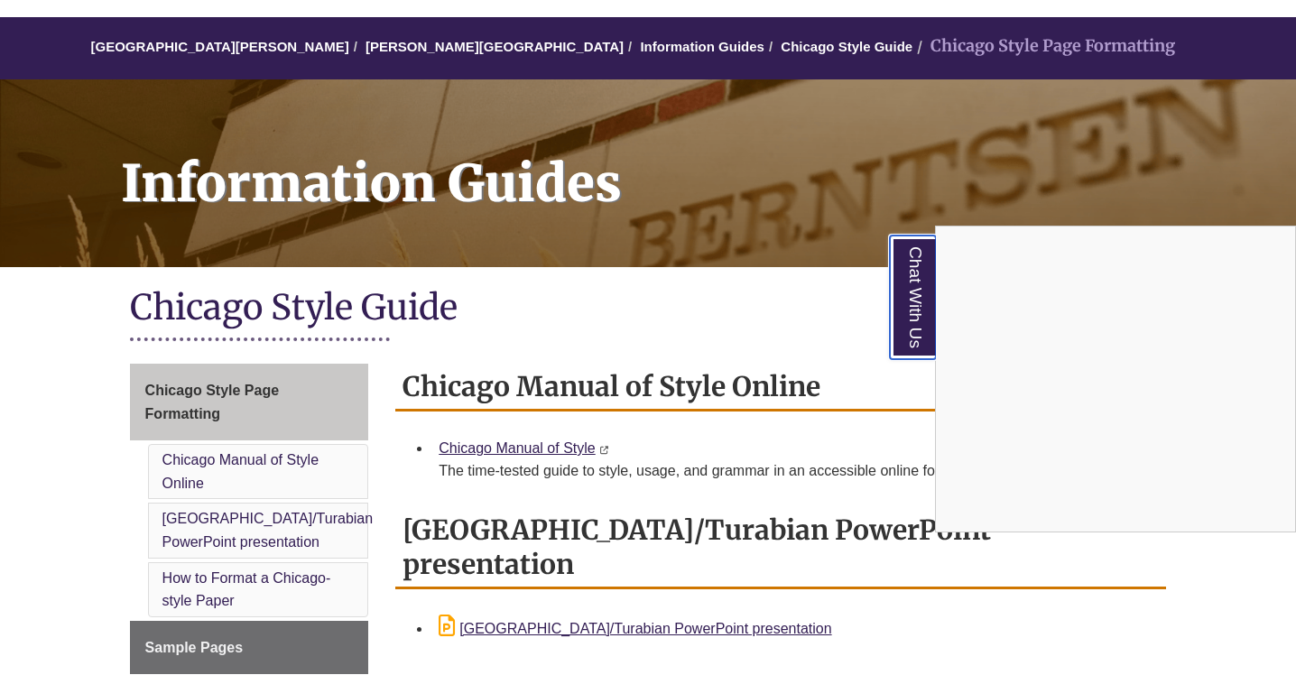
click at [915, 304] on link "Chat With Us" at bounding box center [913, 298] width 46 height 124
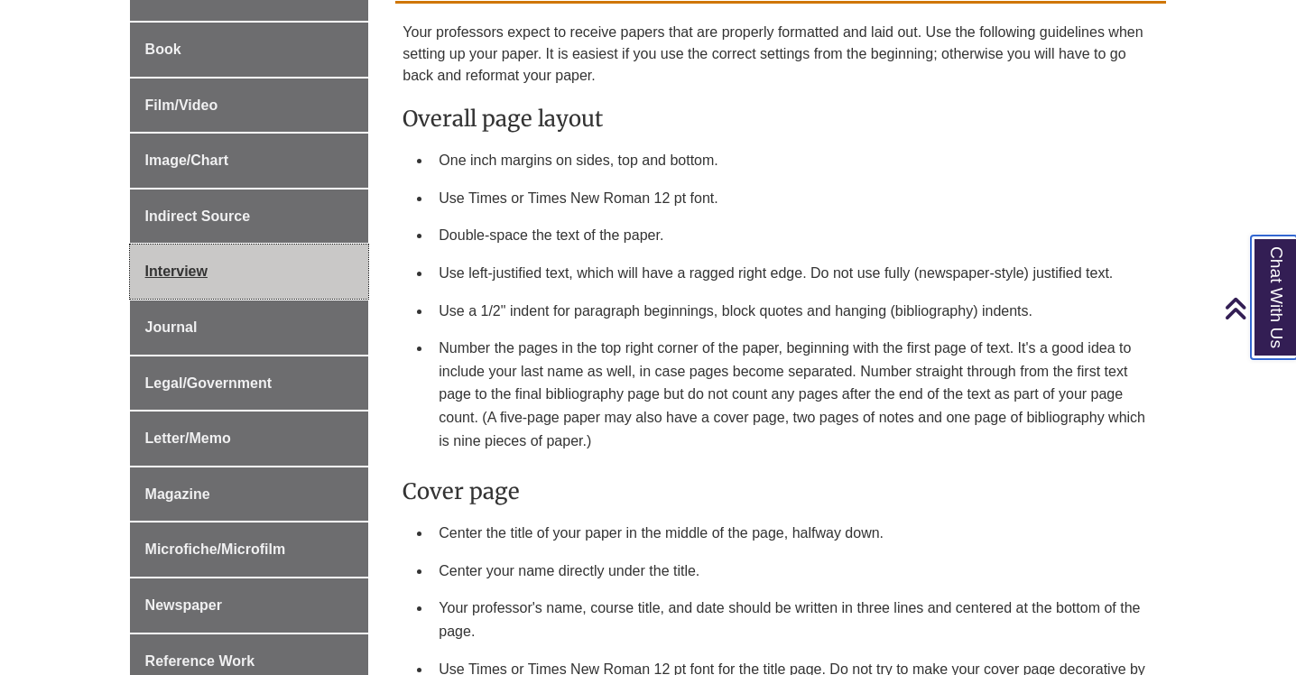
scroll to position [857, 0]
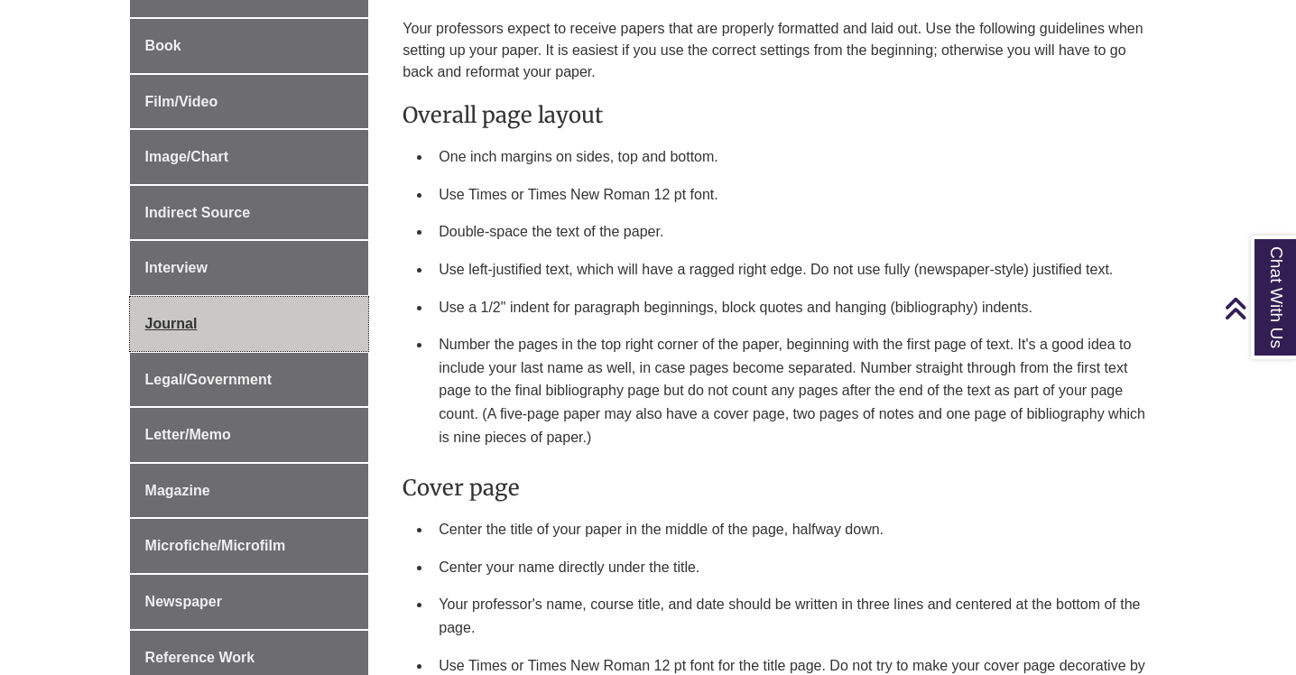
click at [161, 320] on span "Journal" at bounding box center [171, 323] width 52 height 15
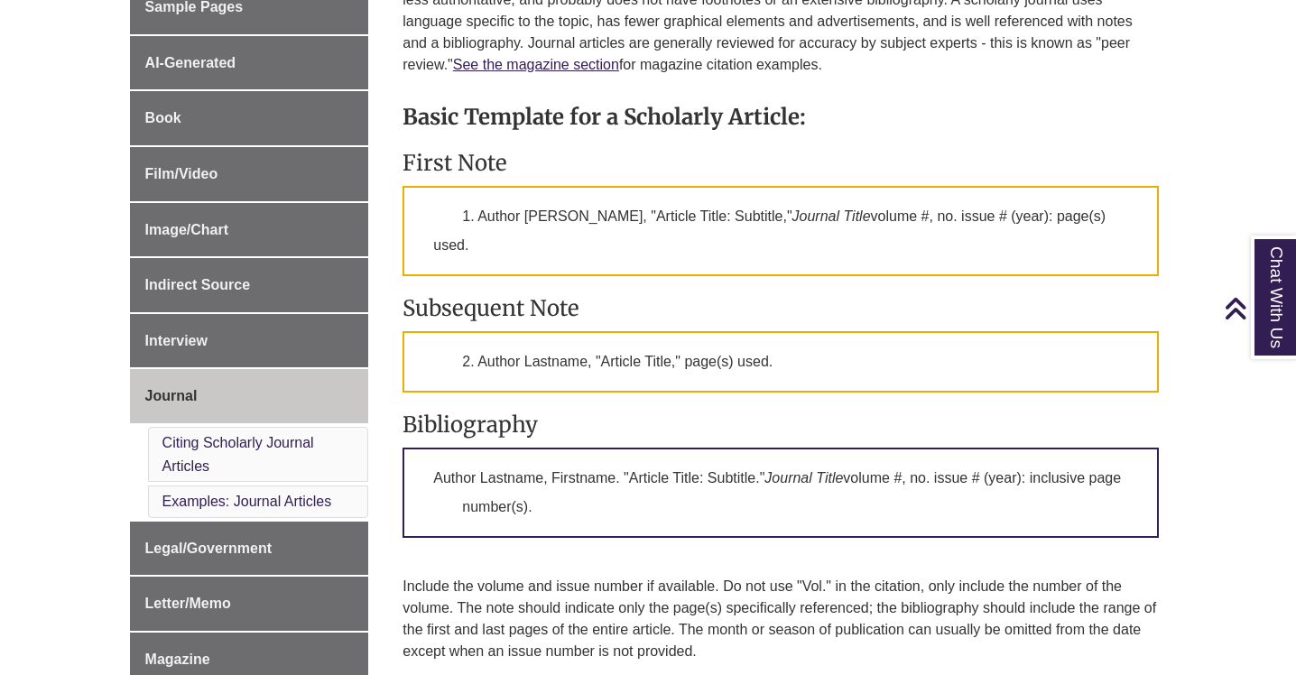
scroll to position [604, 0]
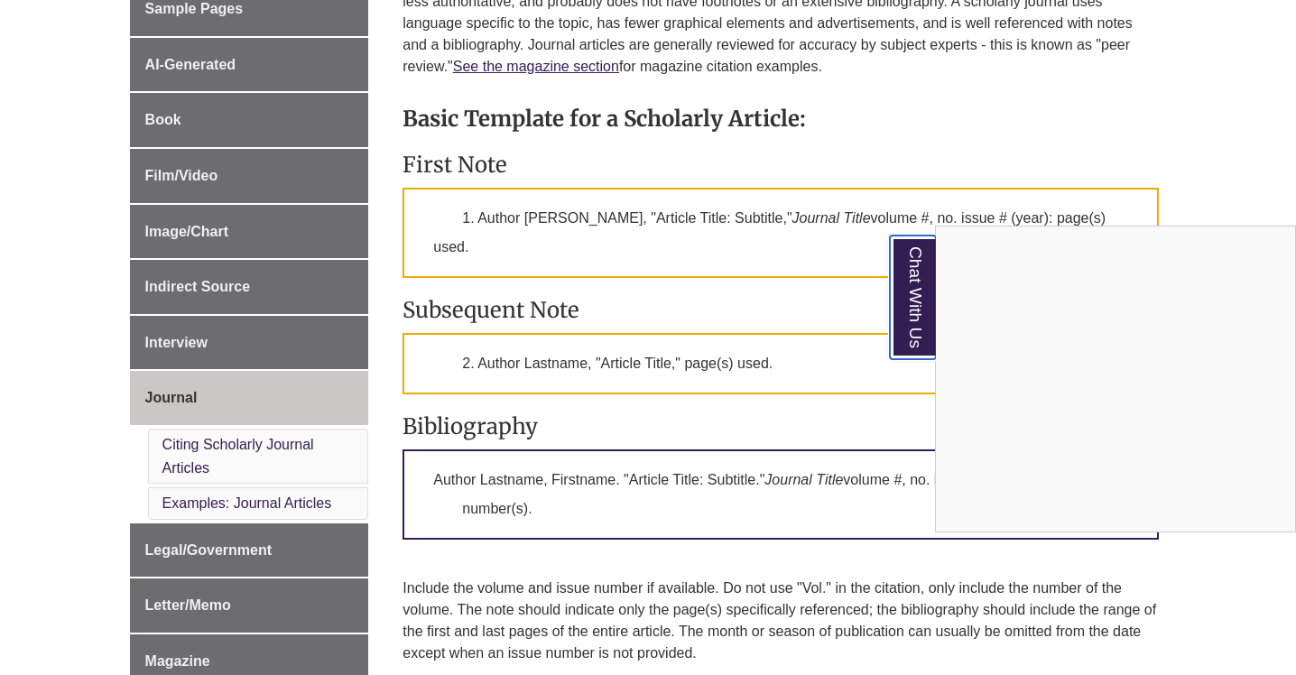
click at [895, 279] on link "Chat With Us" at bounding box center [913, 298] width 46 height 124
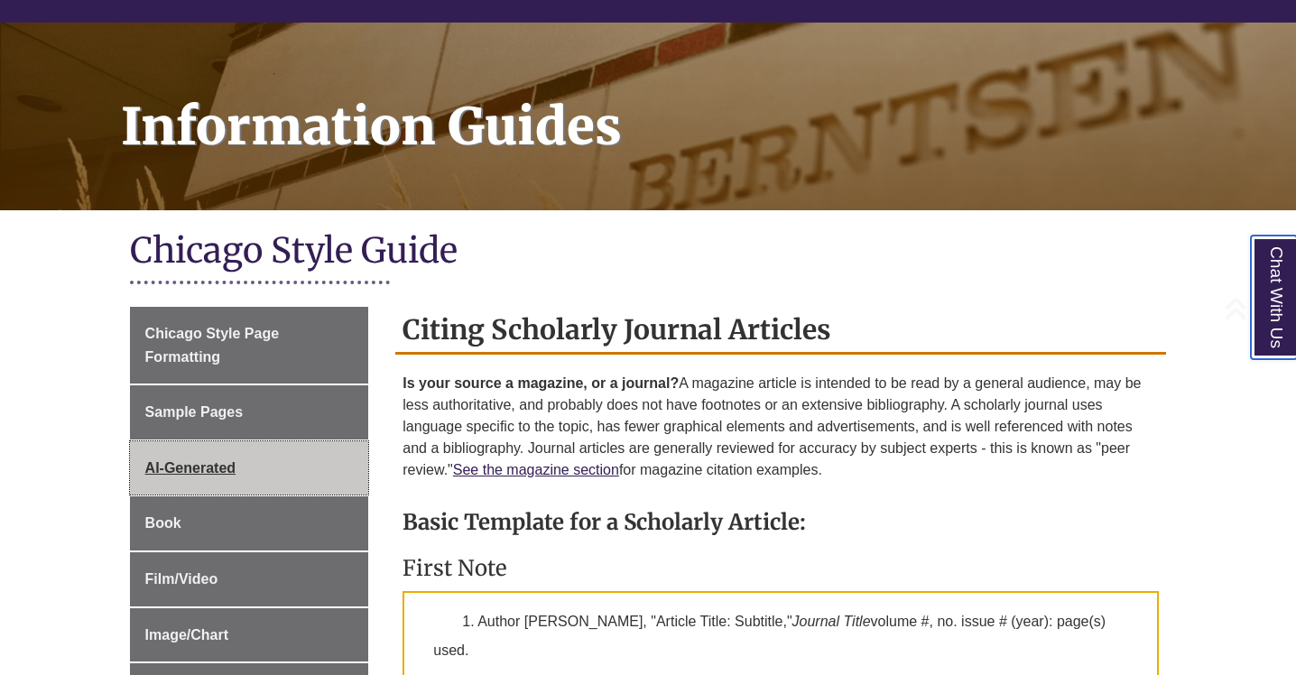
scroll to position [206, 0]
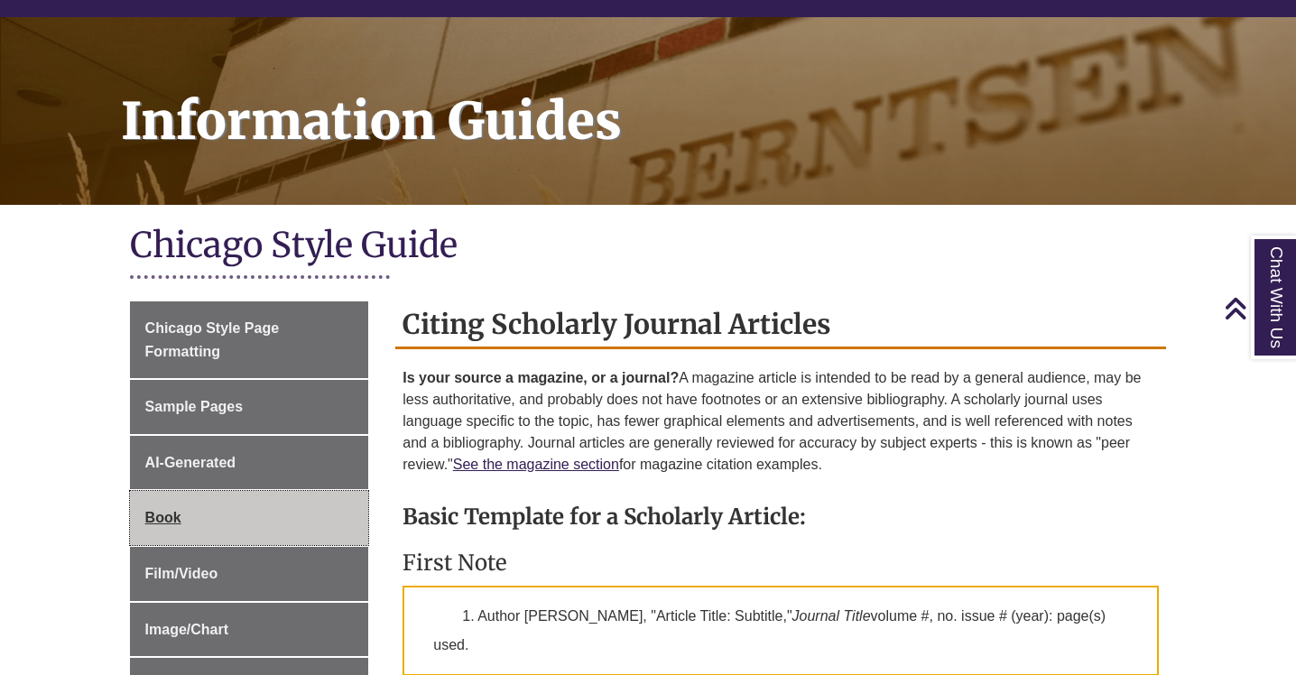
click at [156, 513] on span "Book" at bounding box center [163, 517] width 36 height 15
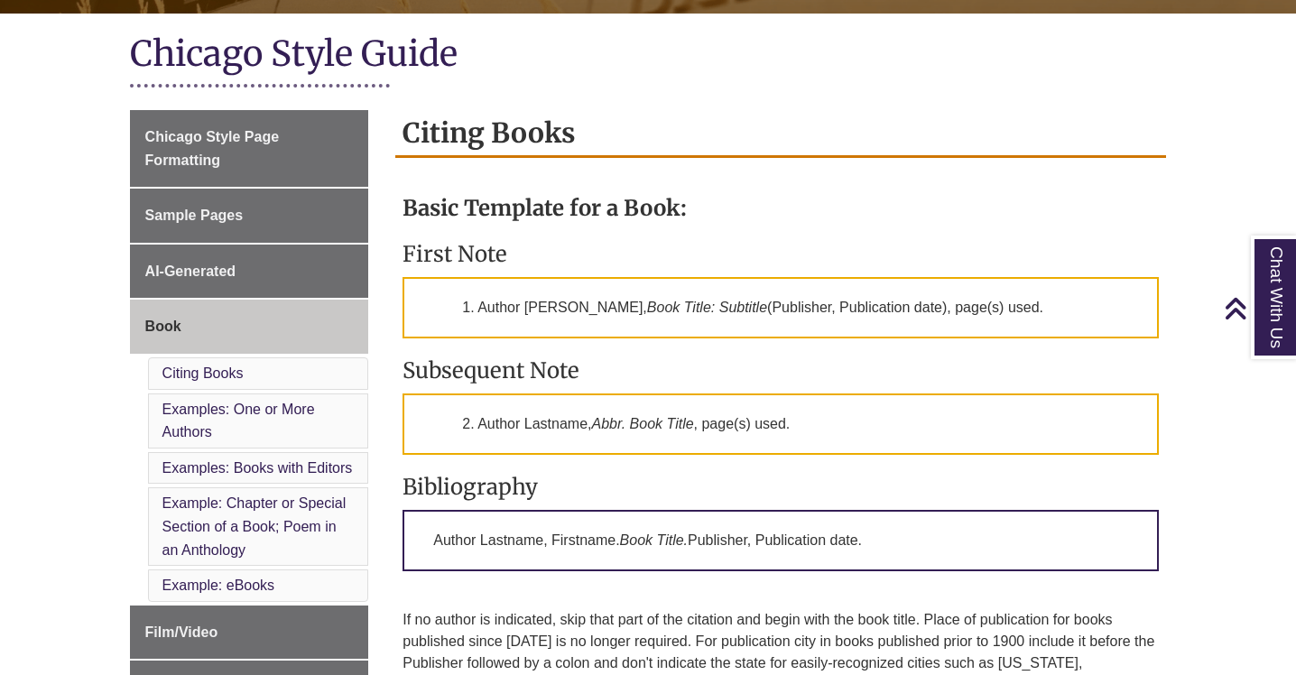
scroll to position [412, 0]
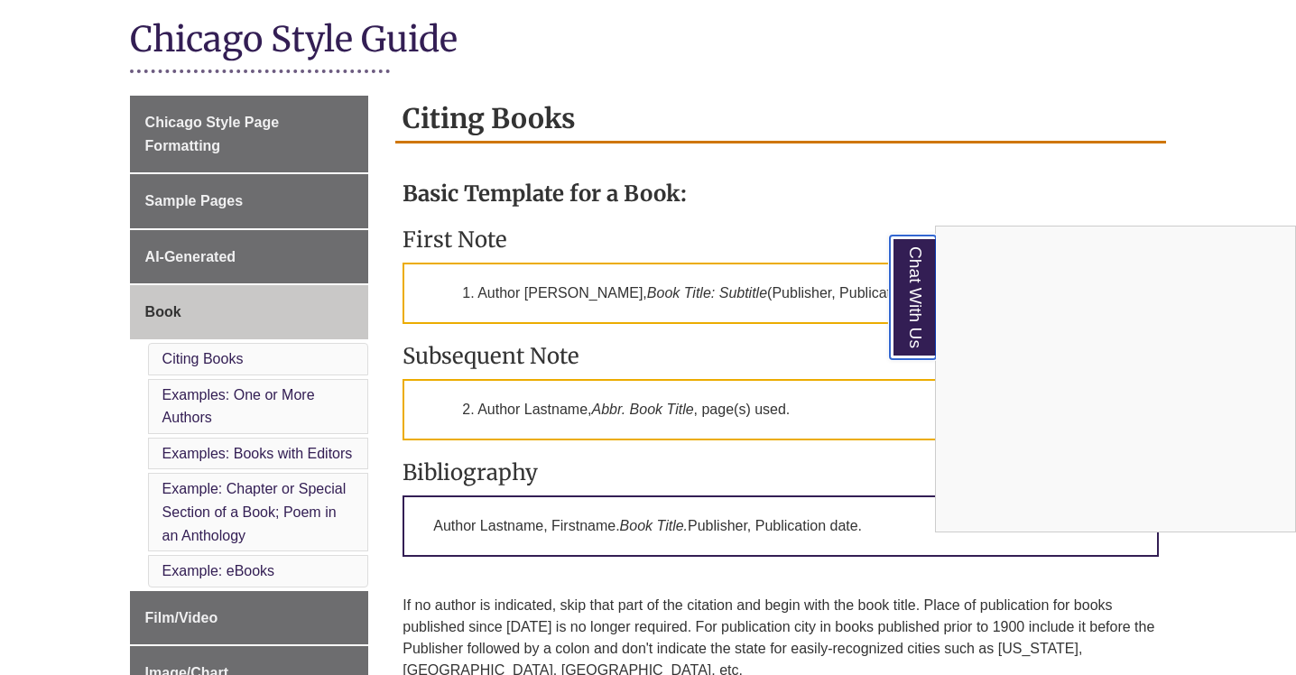
click at [914, 331] on link "Chat With Us" at bounding box center [913, 298] width 46 height 124
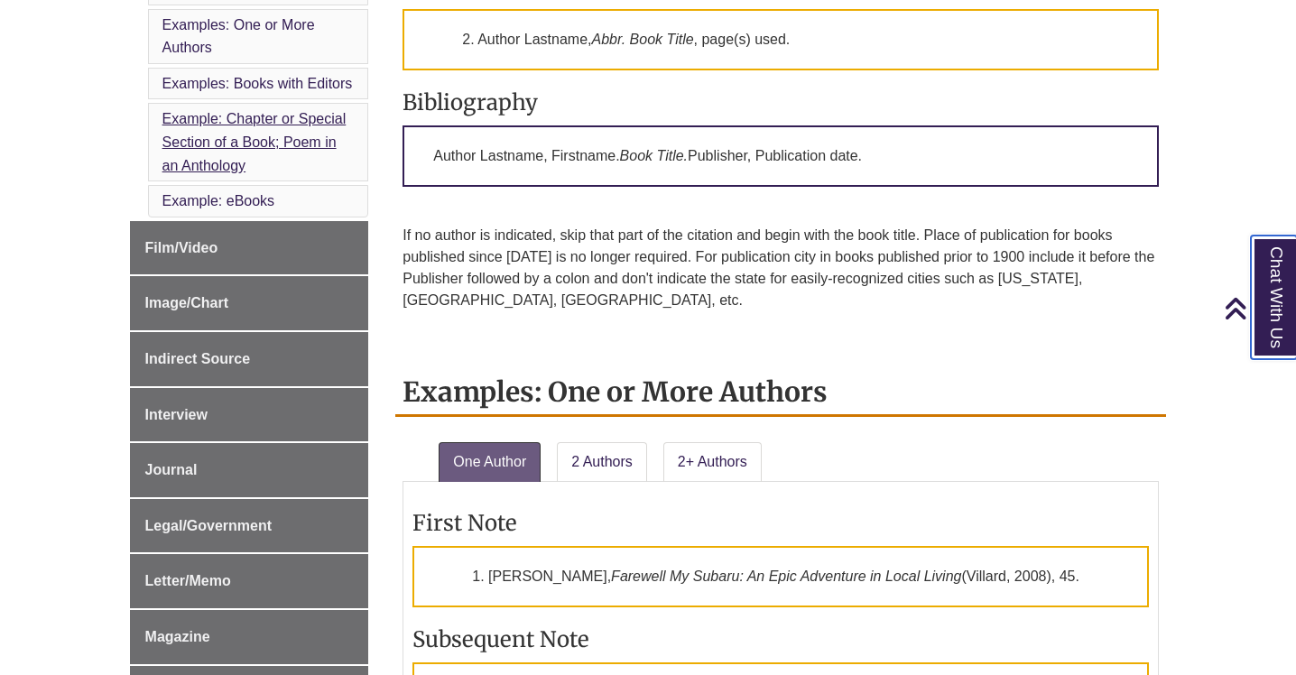
scroll to position [789, 0]
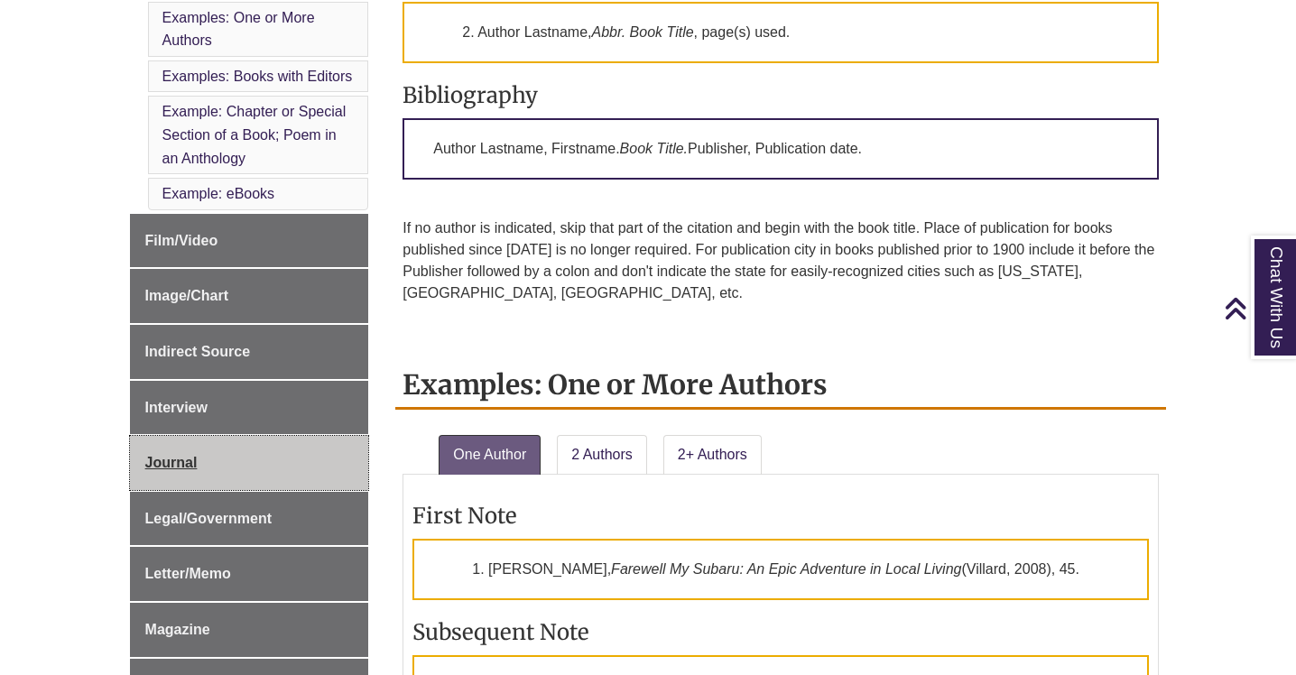
click at [177, 462] on span "Journal" at bounding box center [171, 462] width 52 height 15
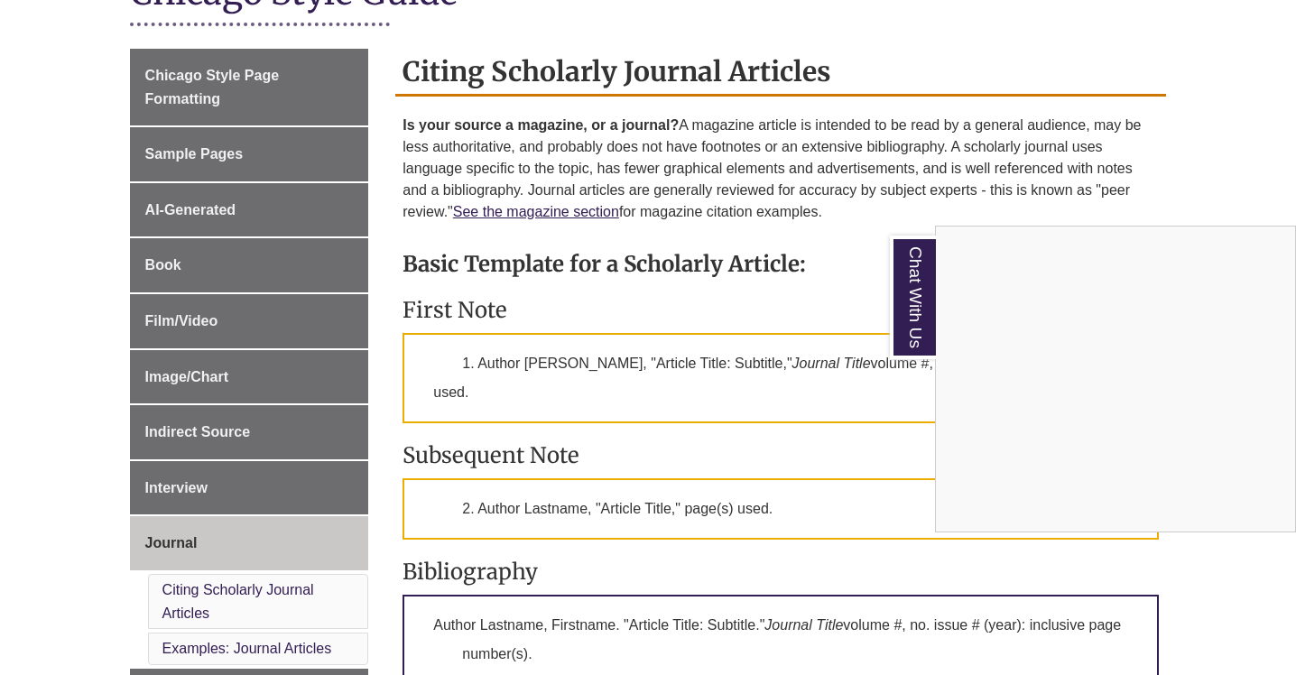
scroll to position [484, 0]
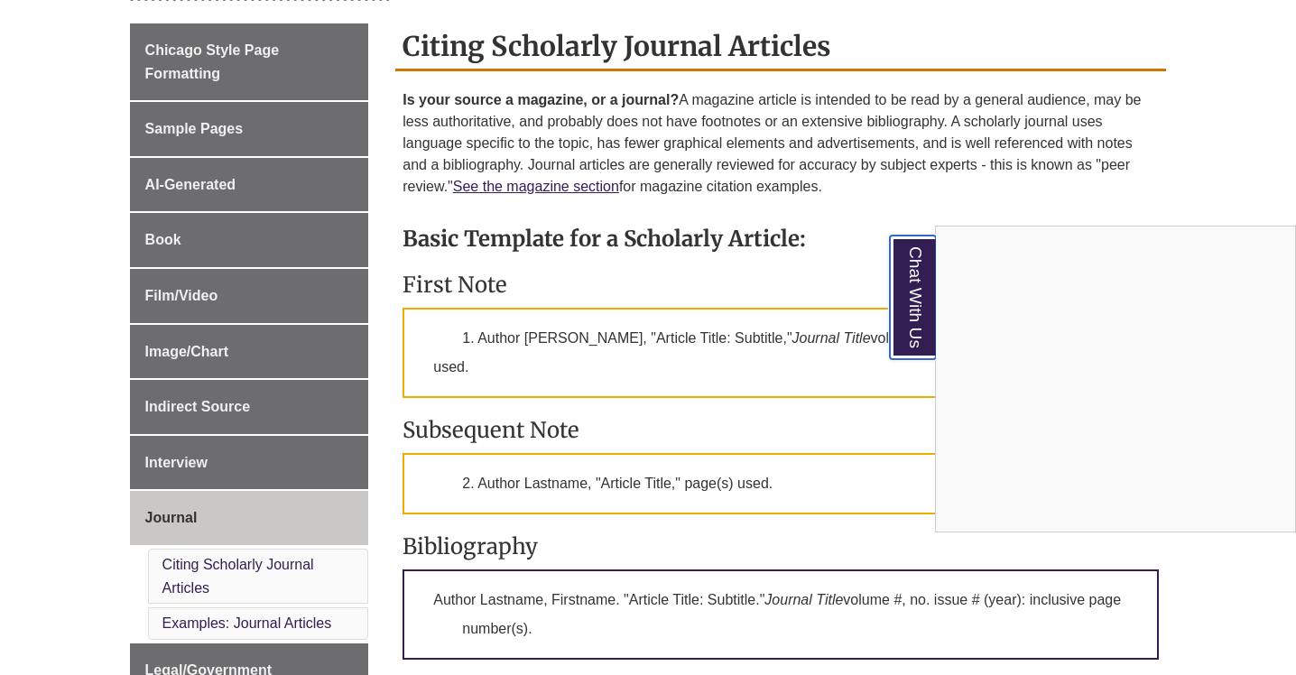
click at [914, 292] on link "Chat With Us" at bounding box center [913, 298] width 46 height 124
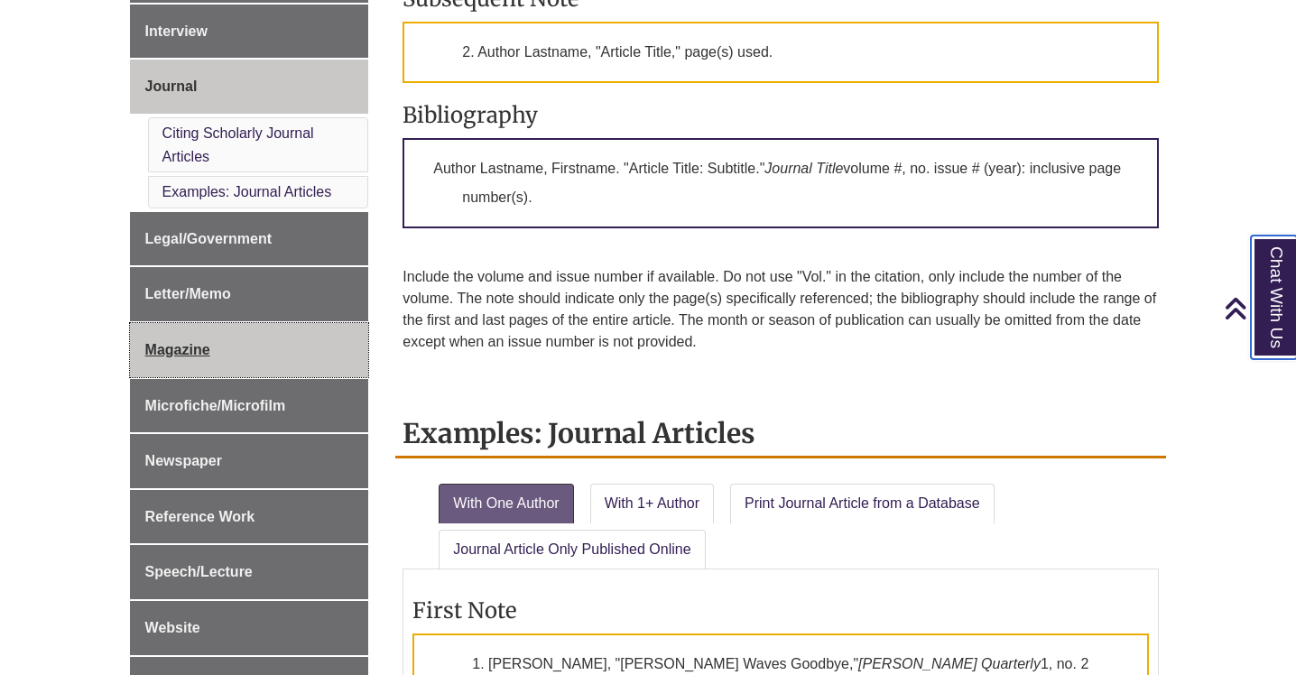
scroll to position [923, 0]
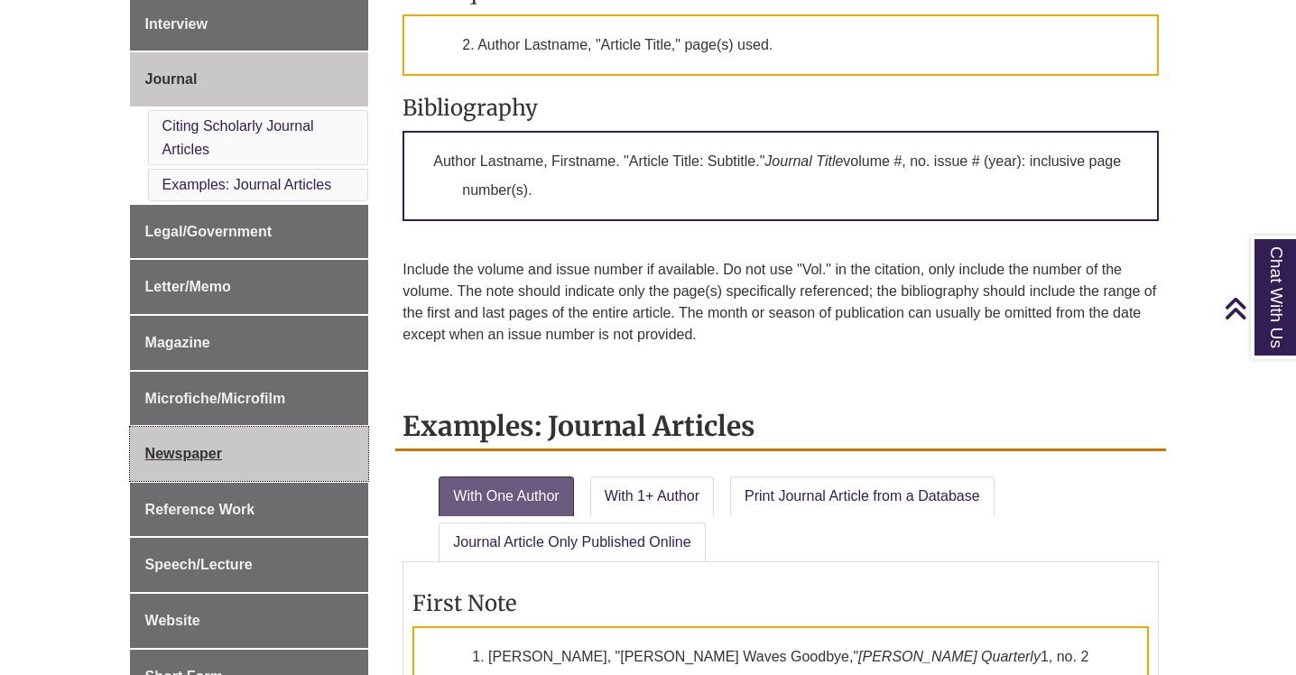
click at [199, 455] on span "Newspaper" at bounding box center [183, 453] width 77 height 15
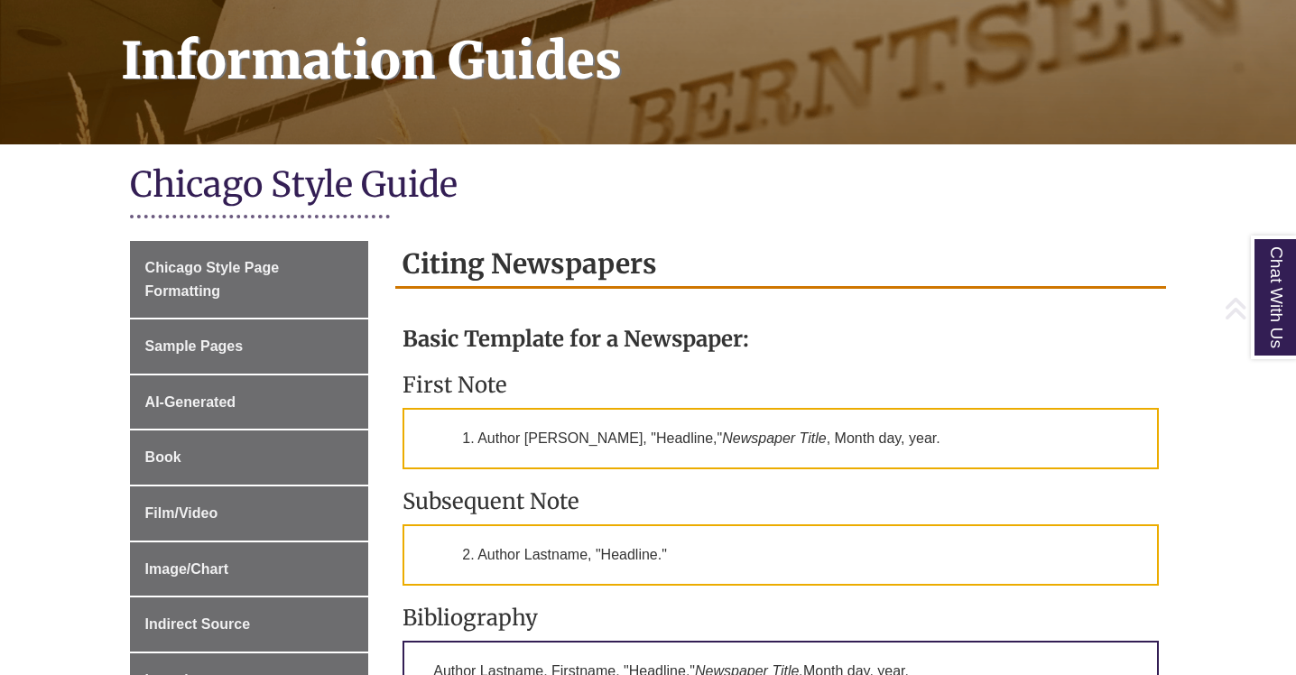
scroll to position [277, 0]
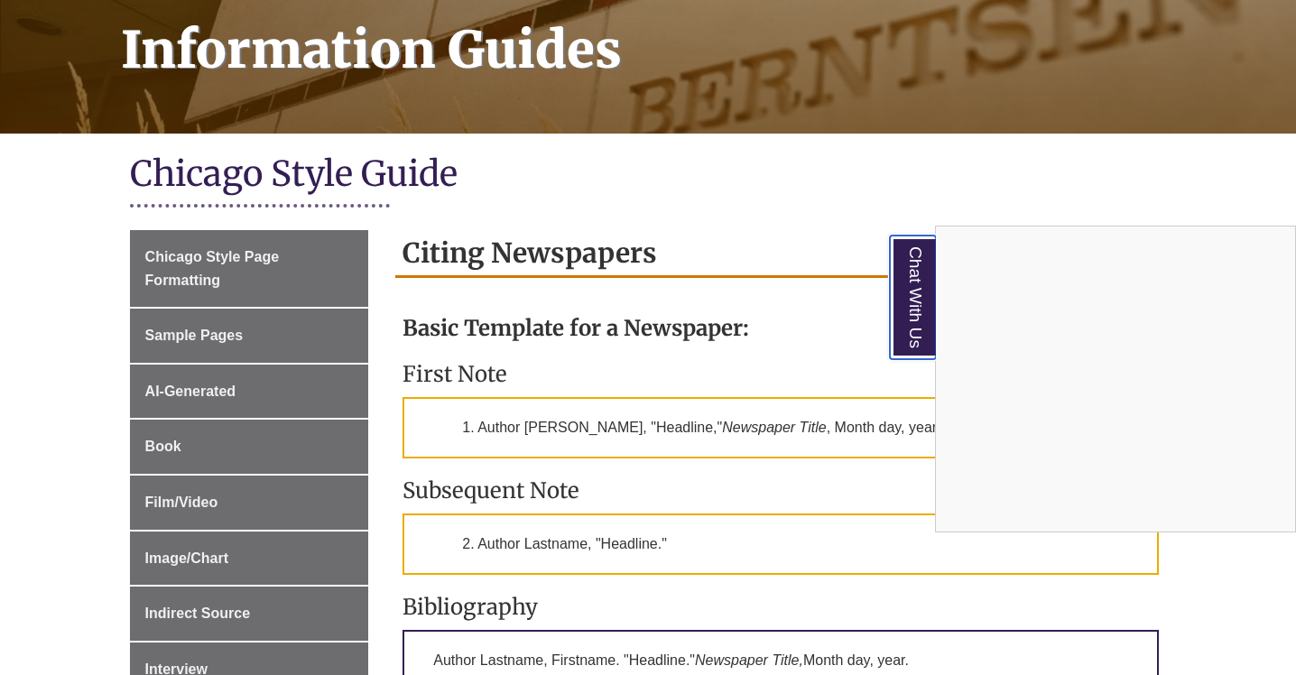
click at [918, 330] on link "Chat With Us" at bounding box center [913, 298] width 46 height 124
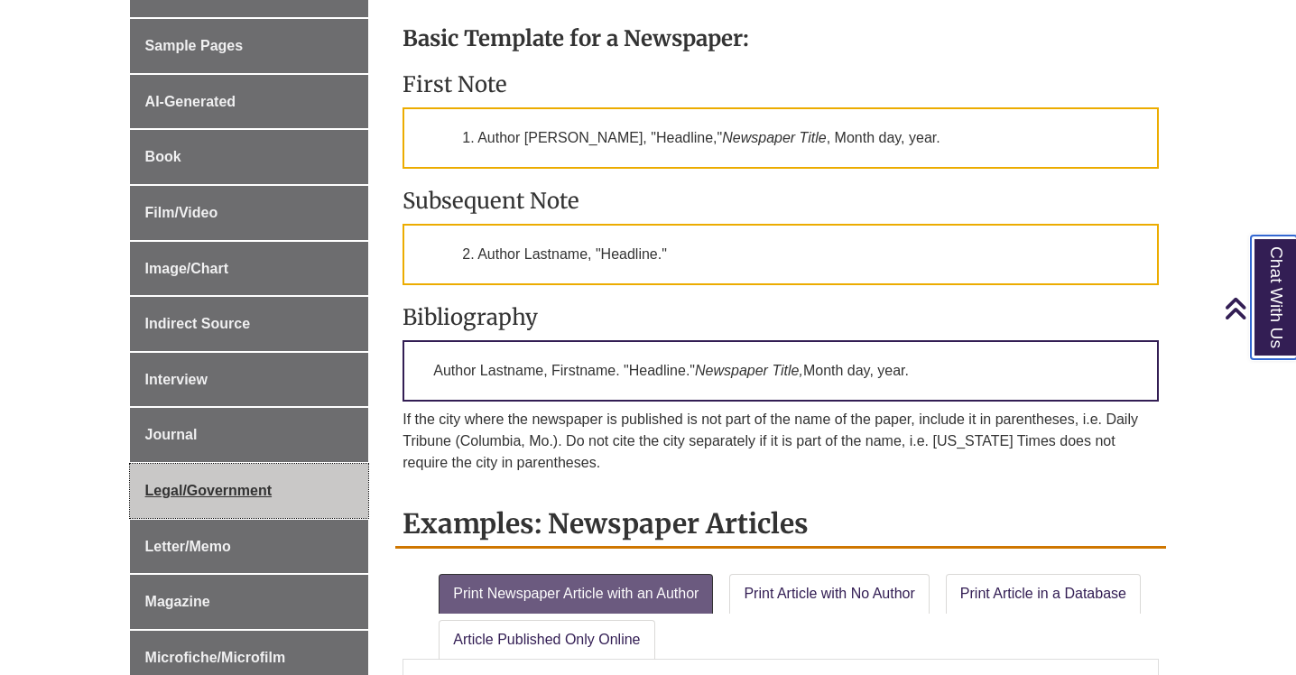
scroll to position [577, 0]
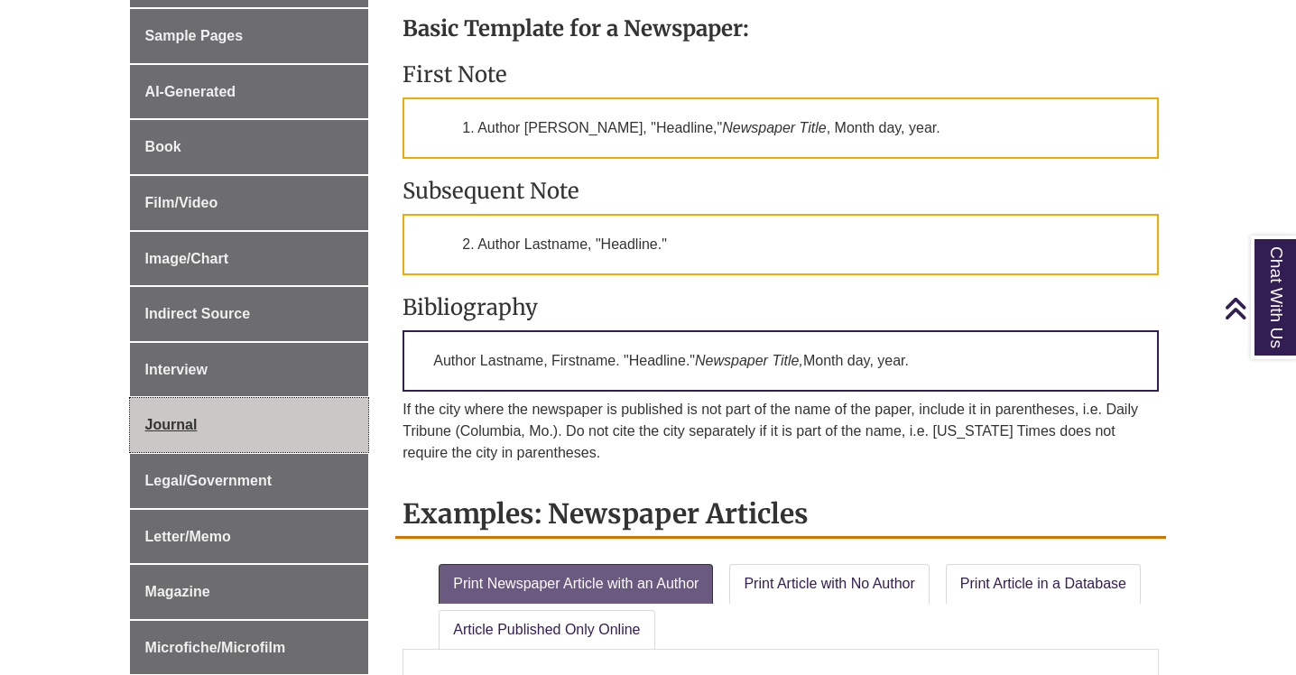
click at [181, 410] on link "Journal" at bounding box center [249, 425] width 239 height 54
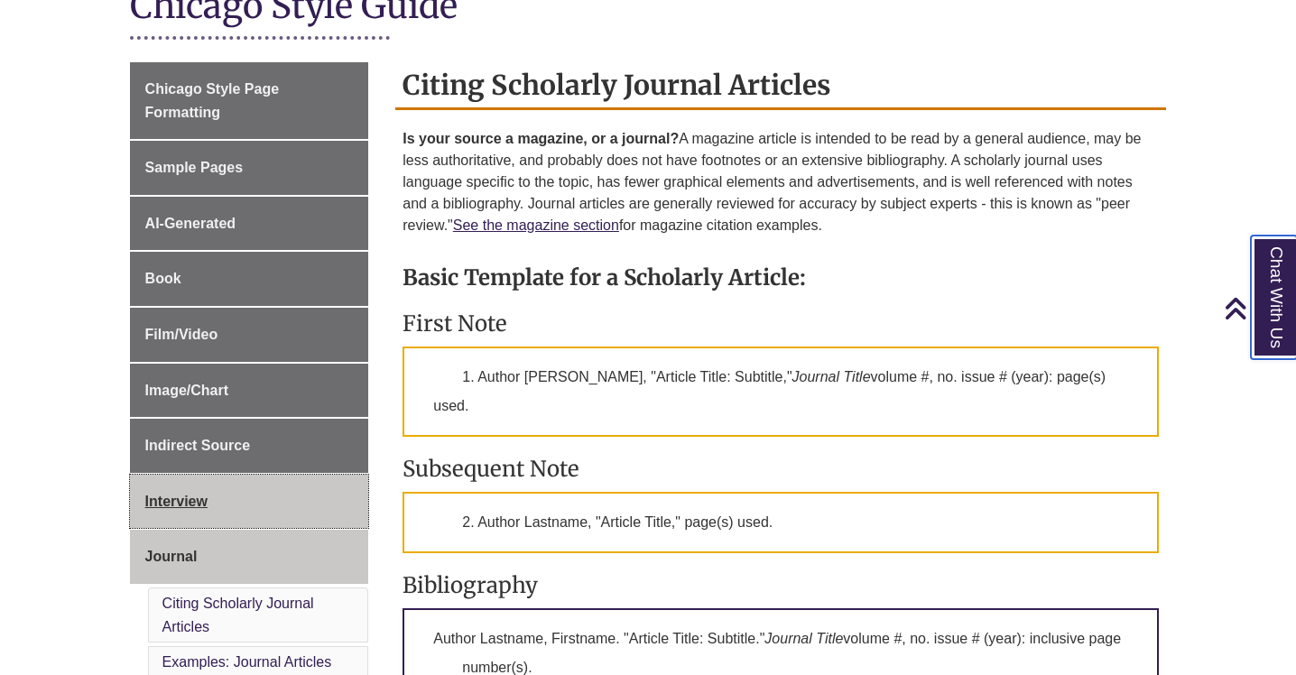
scroll to position [402, 0]
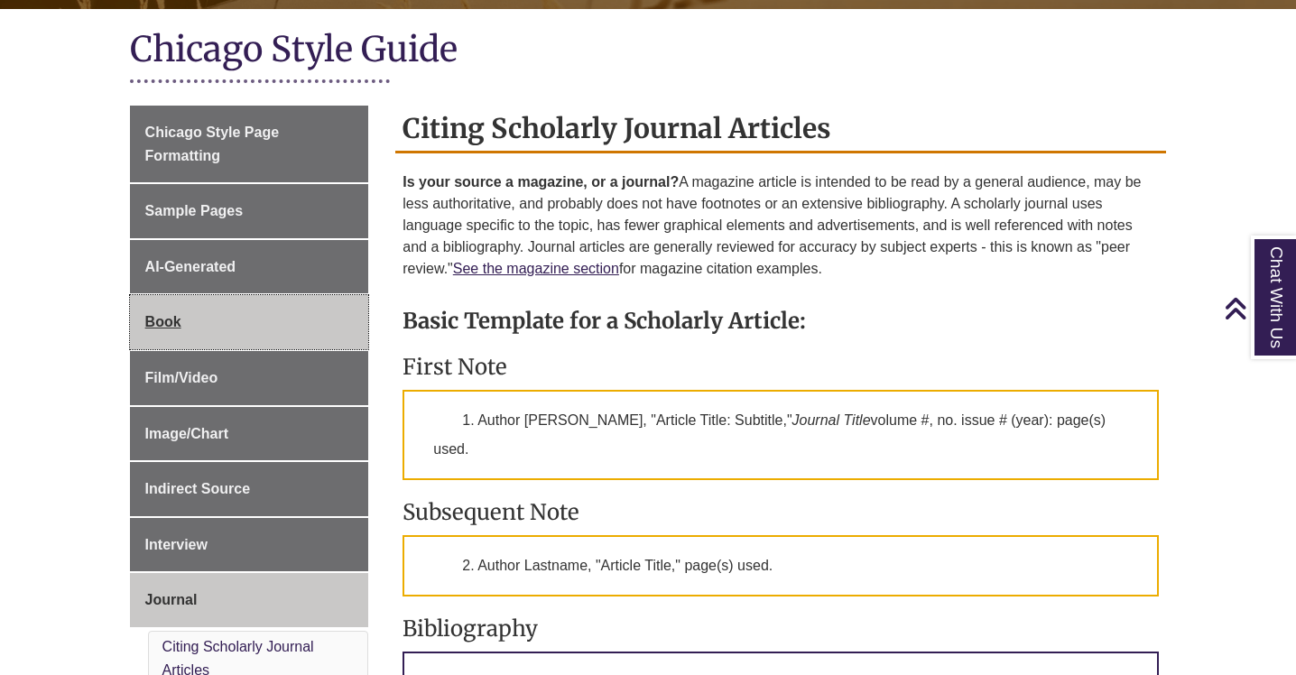
click at [165, 319] on span "Book" at bounding box center [163, 321] width 36 height 15
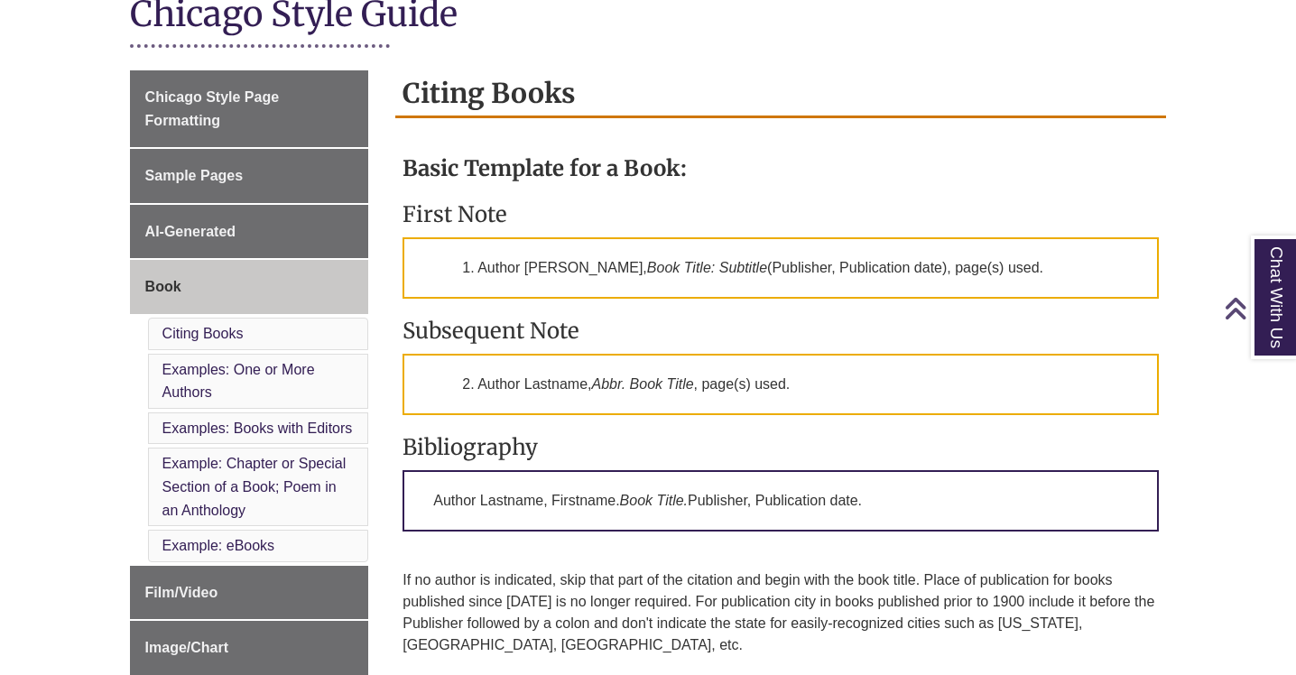
scroll to position [439, 0]
